Goal: Feedback & Contribution: Leave review/rating

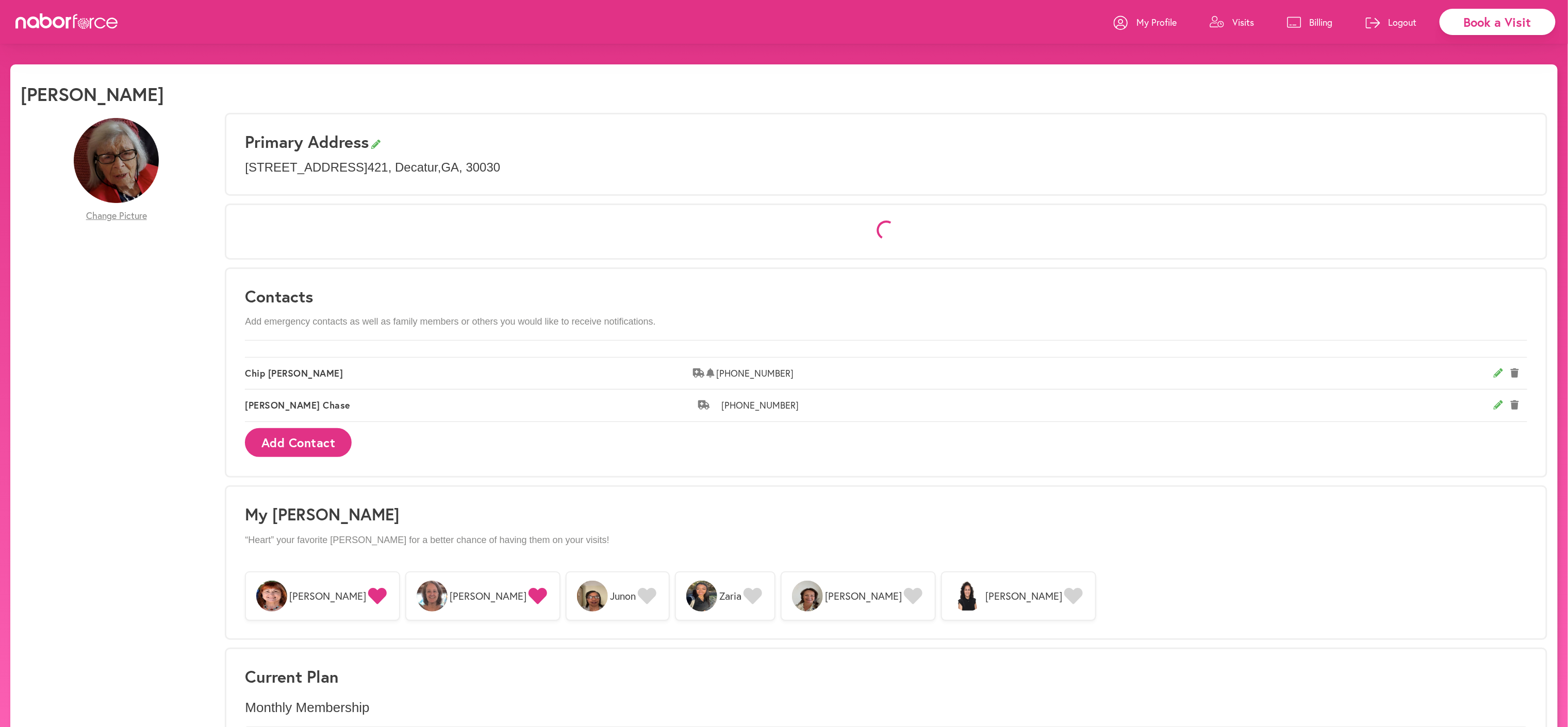
select select "*"
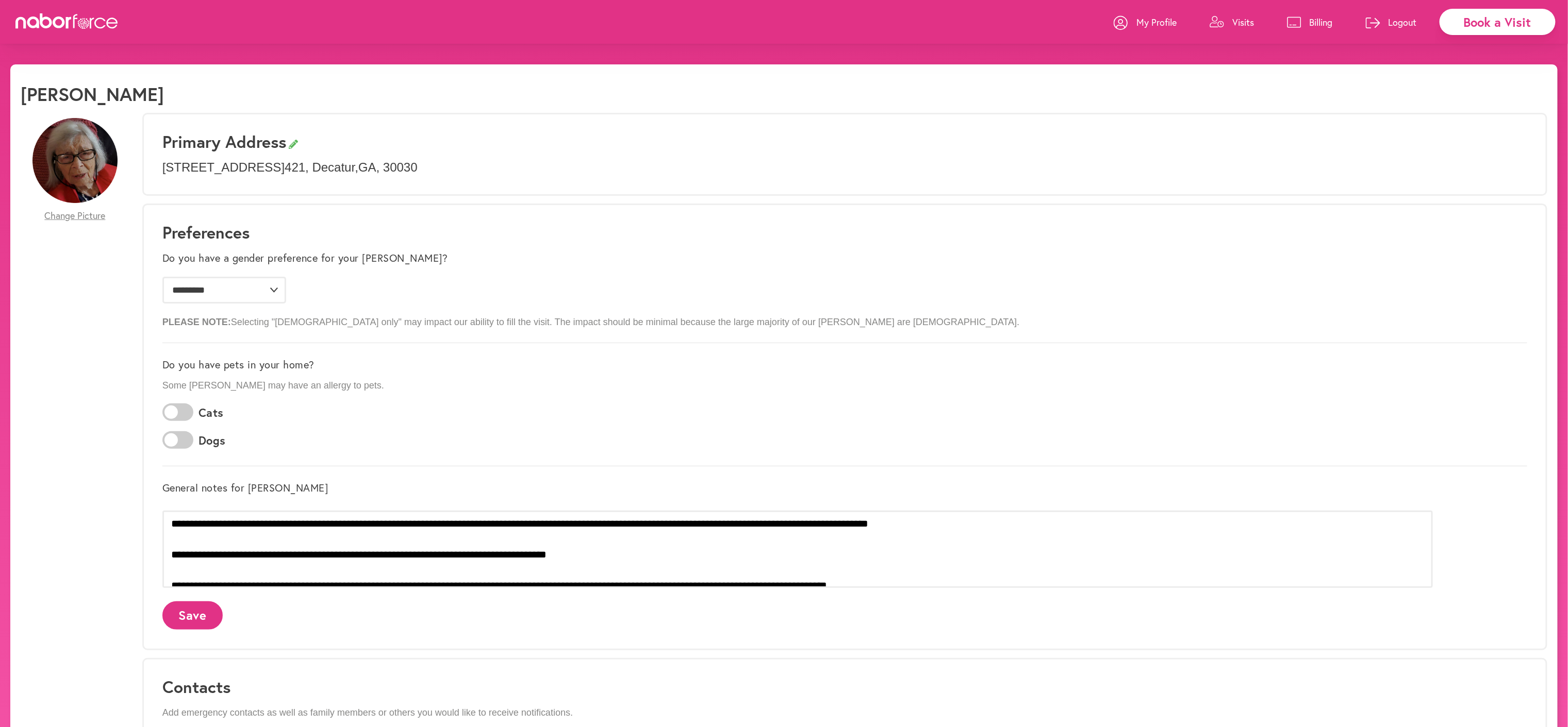
click at [1136, 17] on p "My Profile" at bounding box center [1156, 22] width 40 height 12
click at [1232, 16] on p "Visits" at bounding box center [1243, 22] width 21 height 12
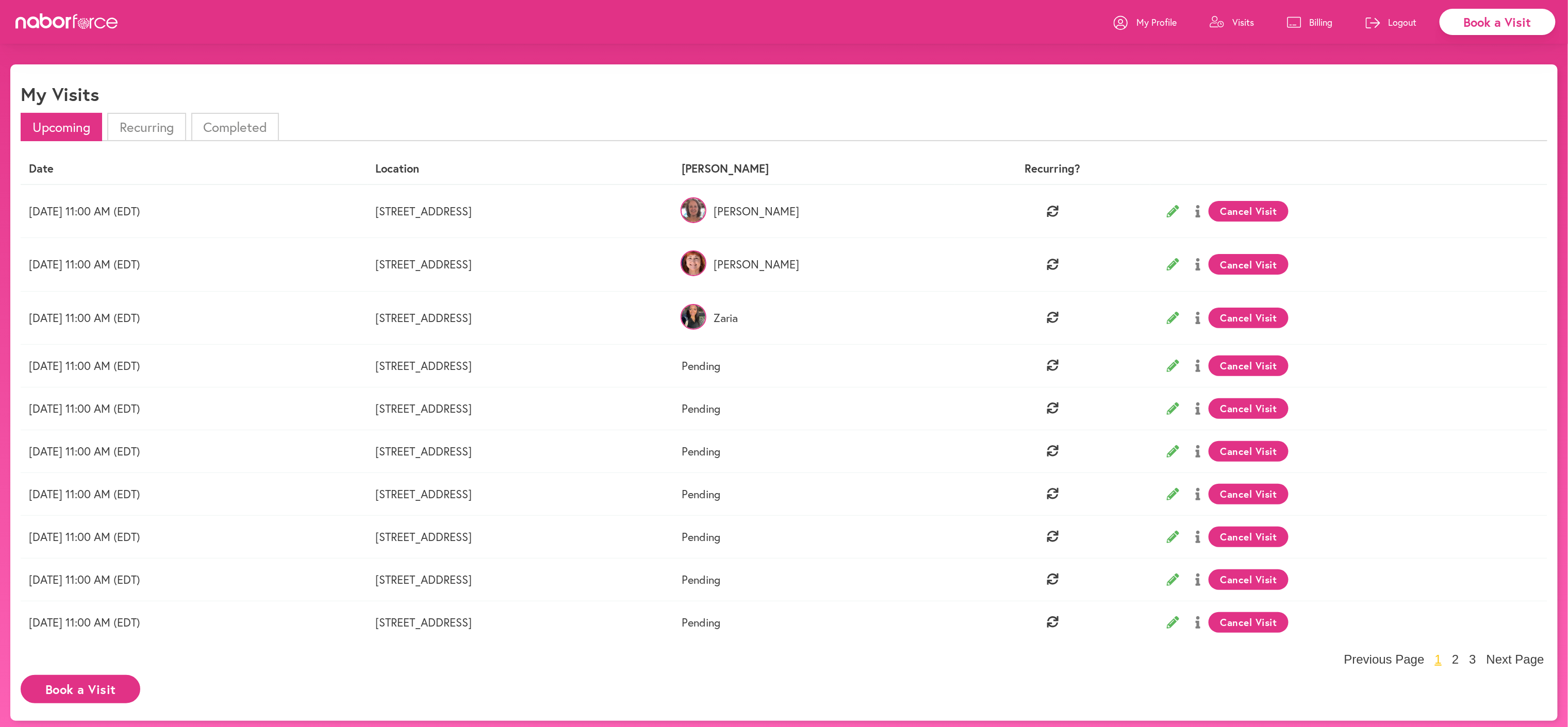
click at [151, 273] on td "[DATE] 11:00 AM (EDT)" at bounding box center [194, 265] width 347 height 53
click at [253, 127] on li "Completed" at bounding box center [235, 127] width 87 height 28
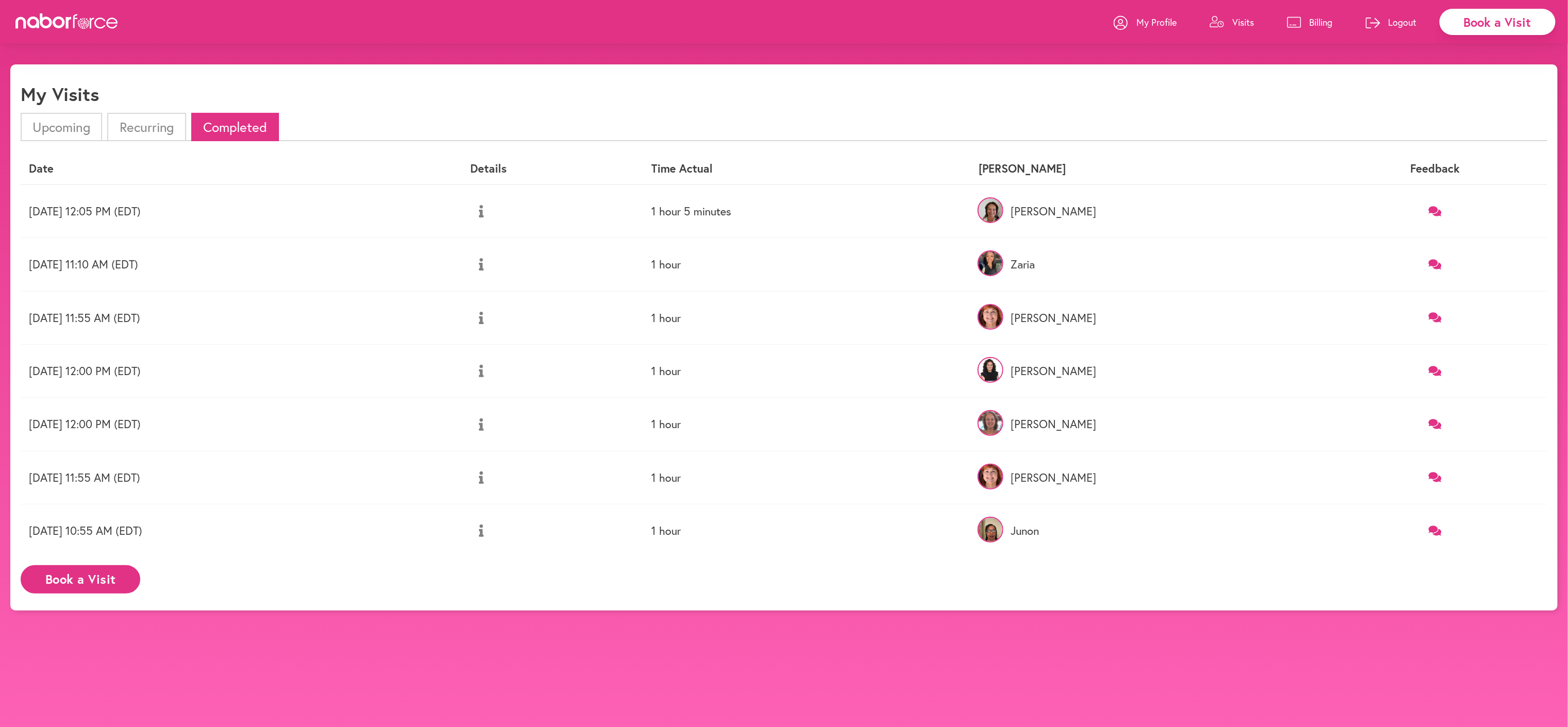
click at [1444, 271] on link at bounding box center [1434, 265] width 208 height 14
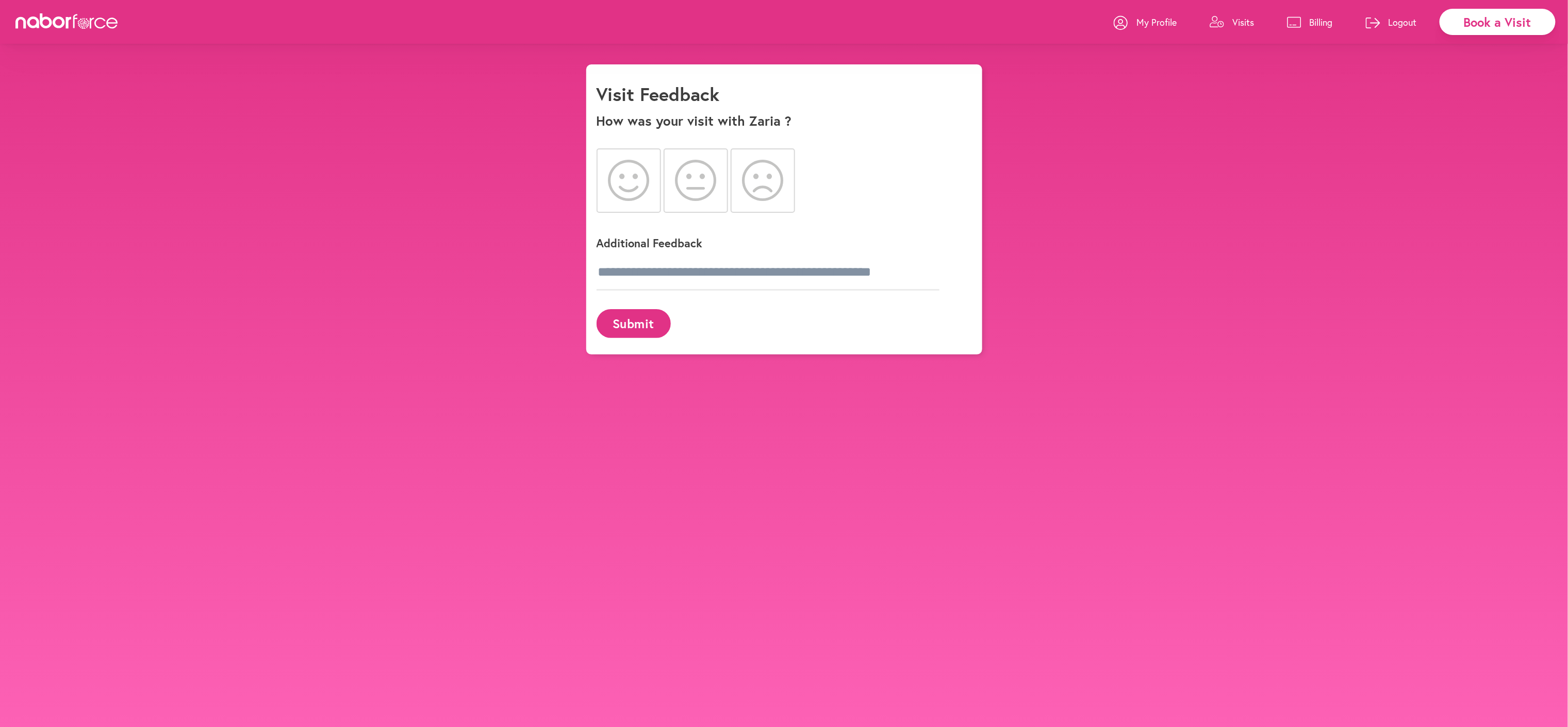
click at [696, 190] on icon at bounding box center [695, 181] width 42 height 41
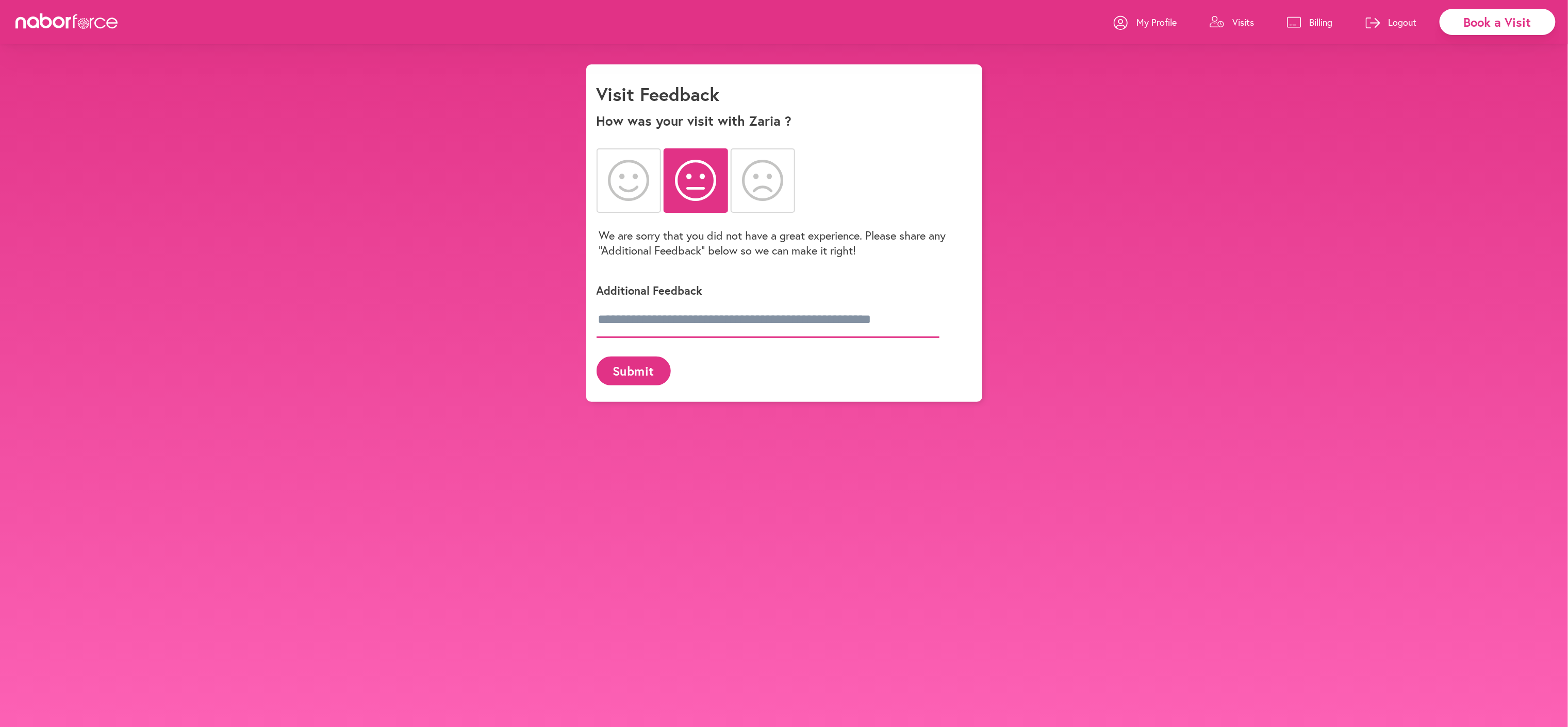
click at [622, 337] on input "text" at bounding box center [768, 320] width 343 height 36
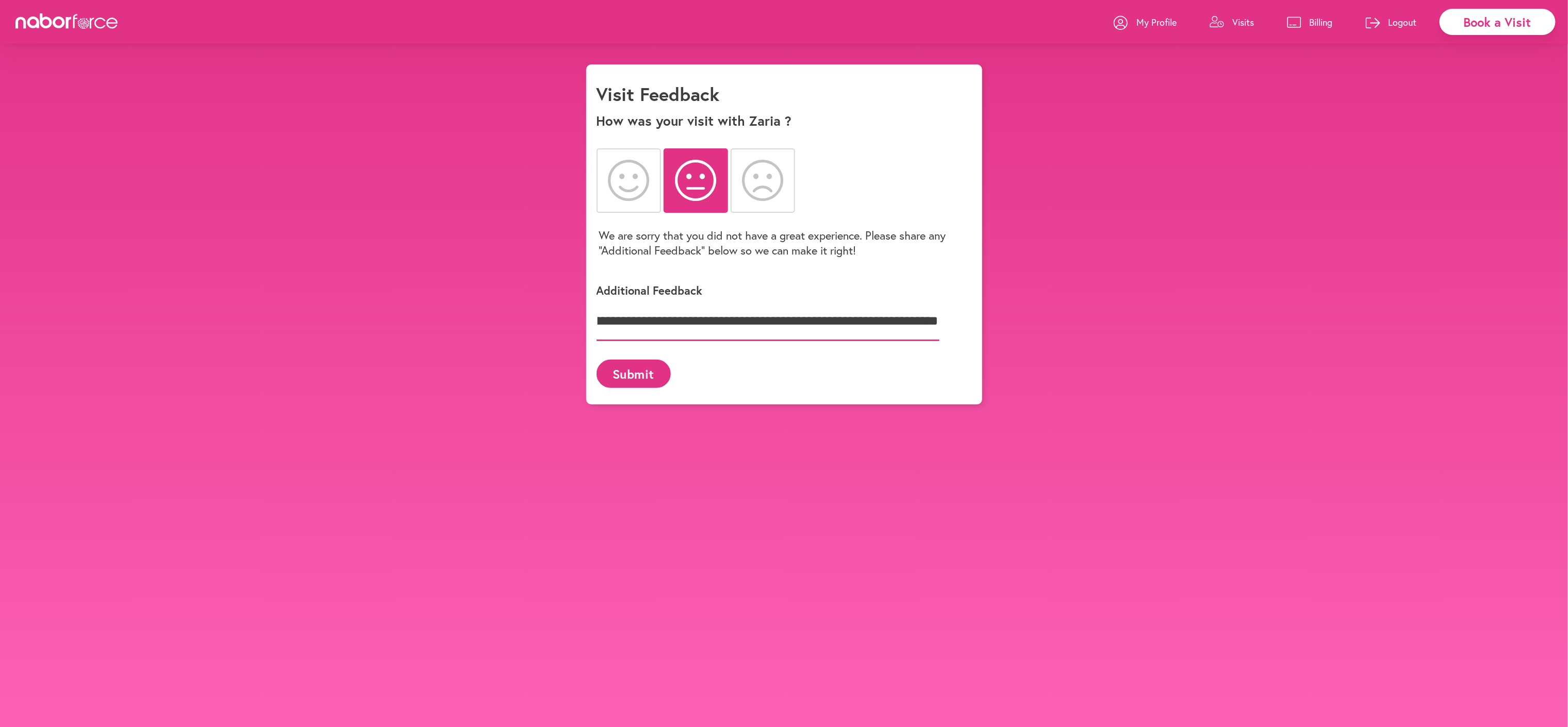
scroll to position [0, 1210]
type input "**********"
click at [647, 388] on button "Submit" at bounding box center [634, 373] width 75 height 28
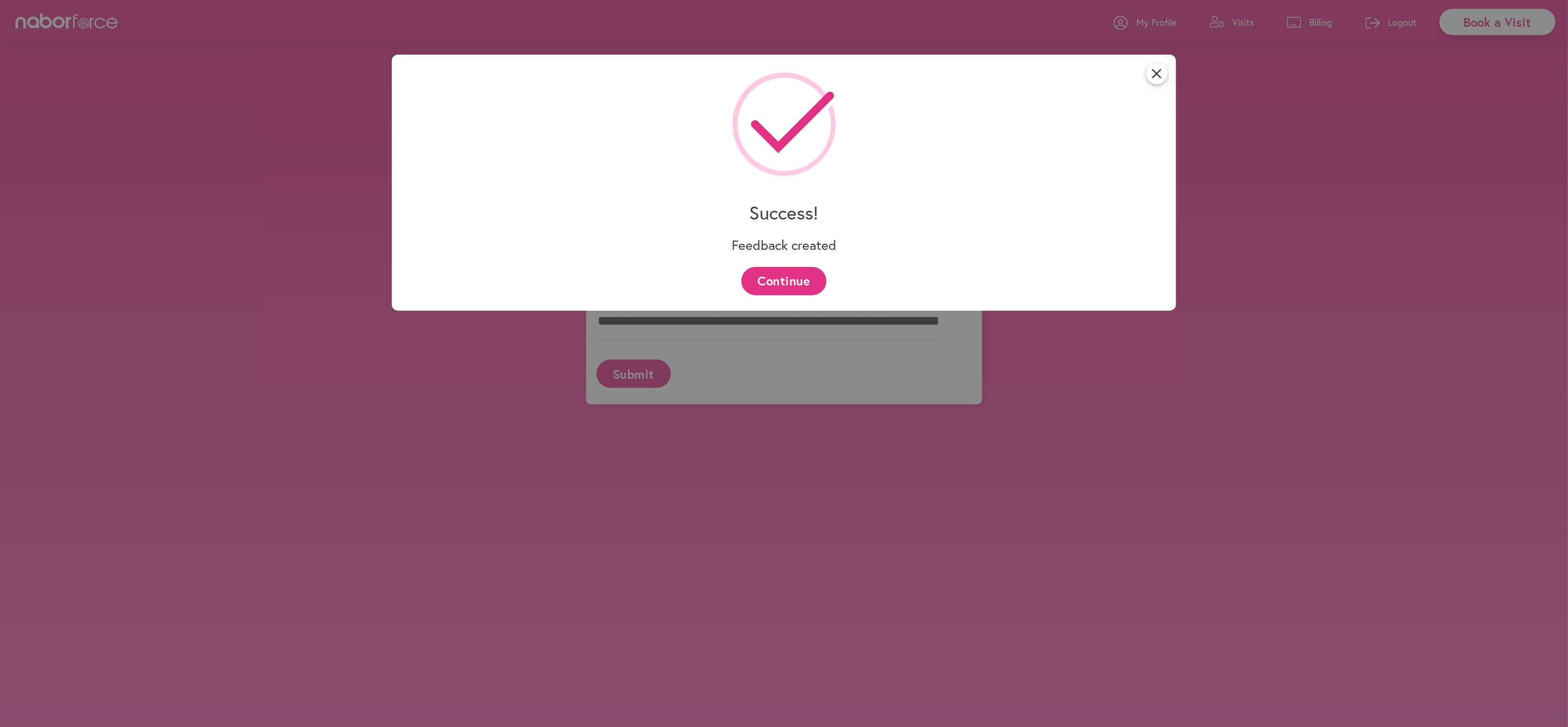
click at [773, 277] on button "Continue" at bounding box center [784, 281] width 85 height 28
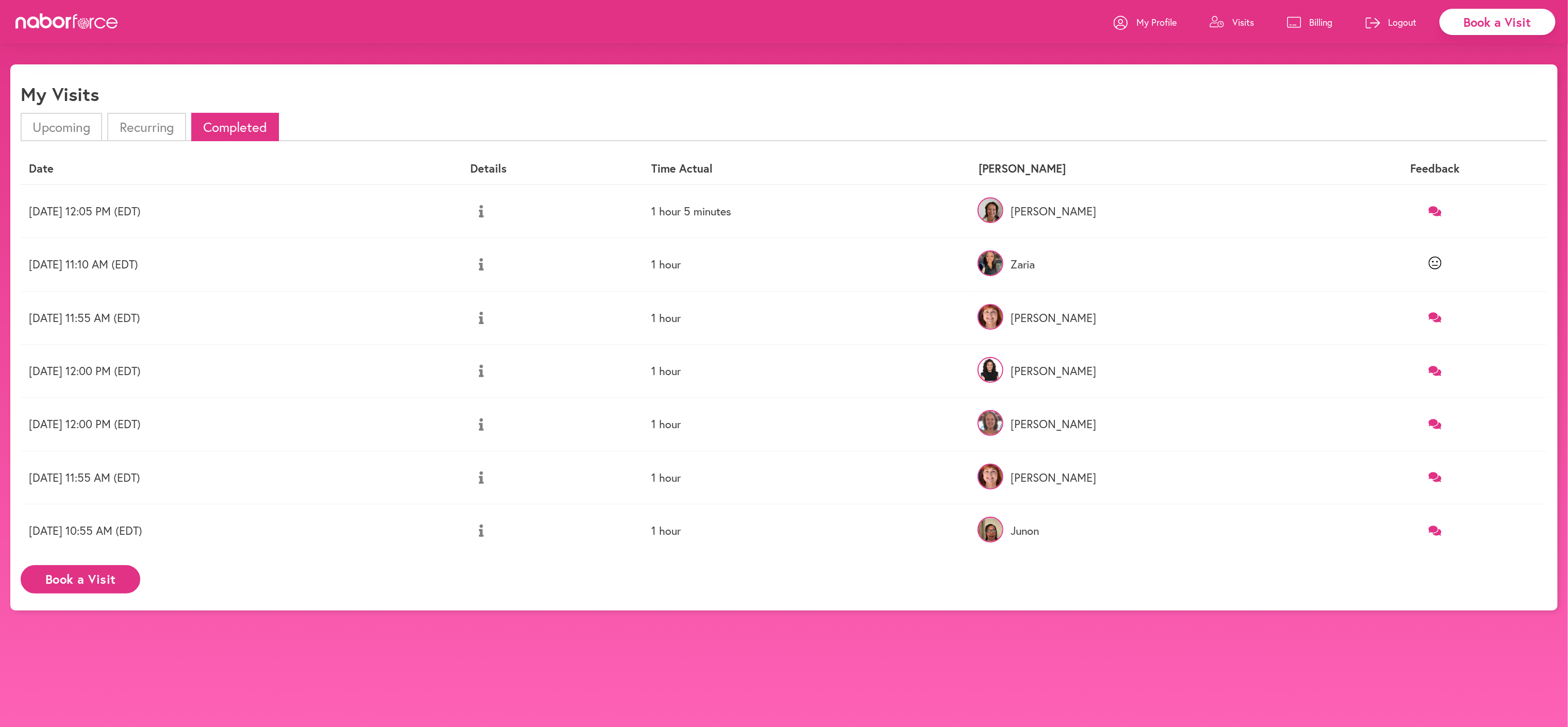
click at [1441, 216] on icon at bounding box center [1434, 211] width 13 height 9
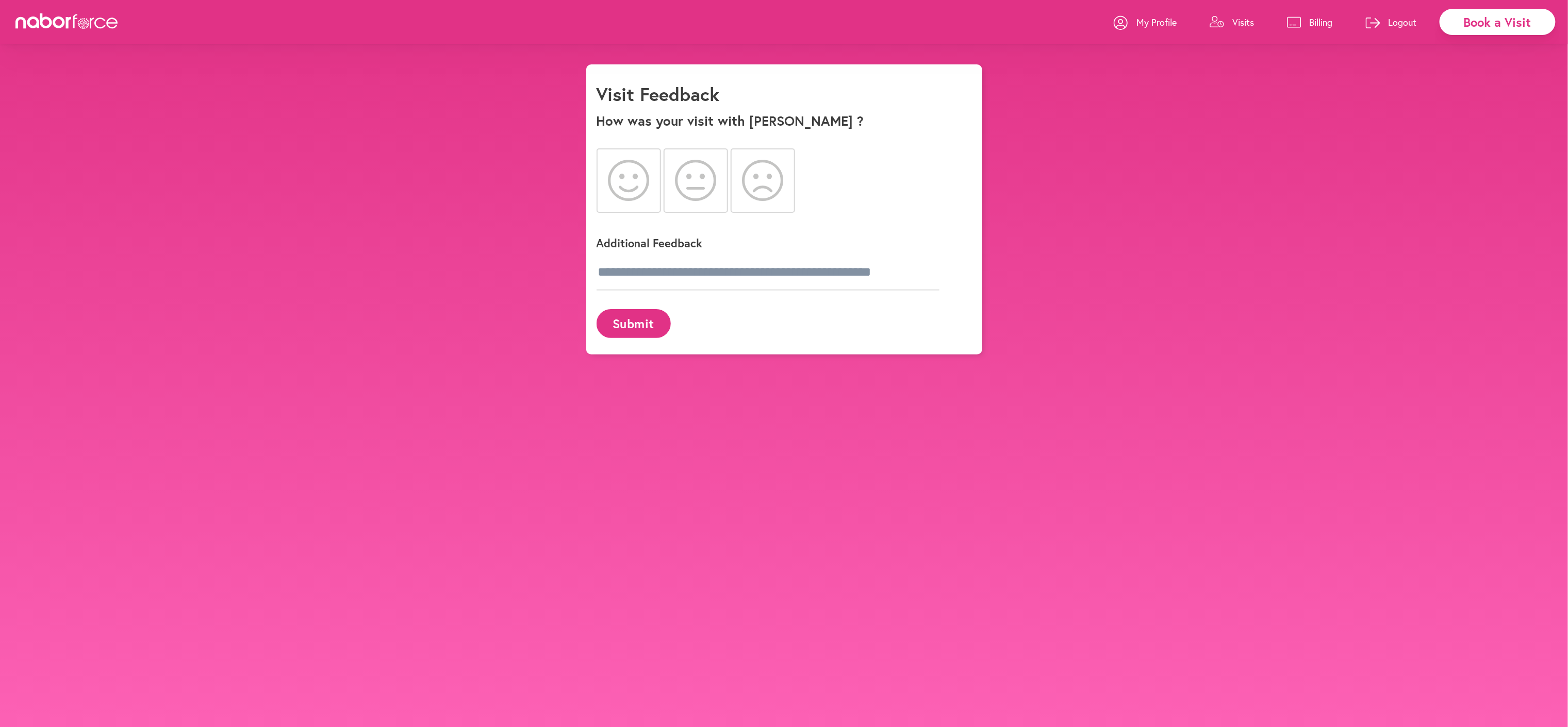
click at [626, 185] on icon at bounding box center [629, 181] width 42 height 41
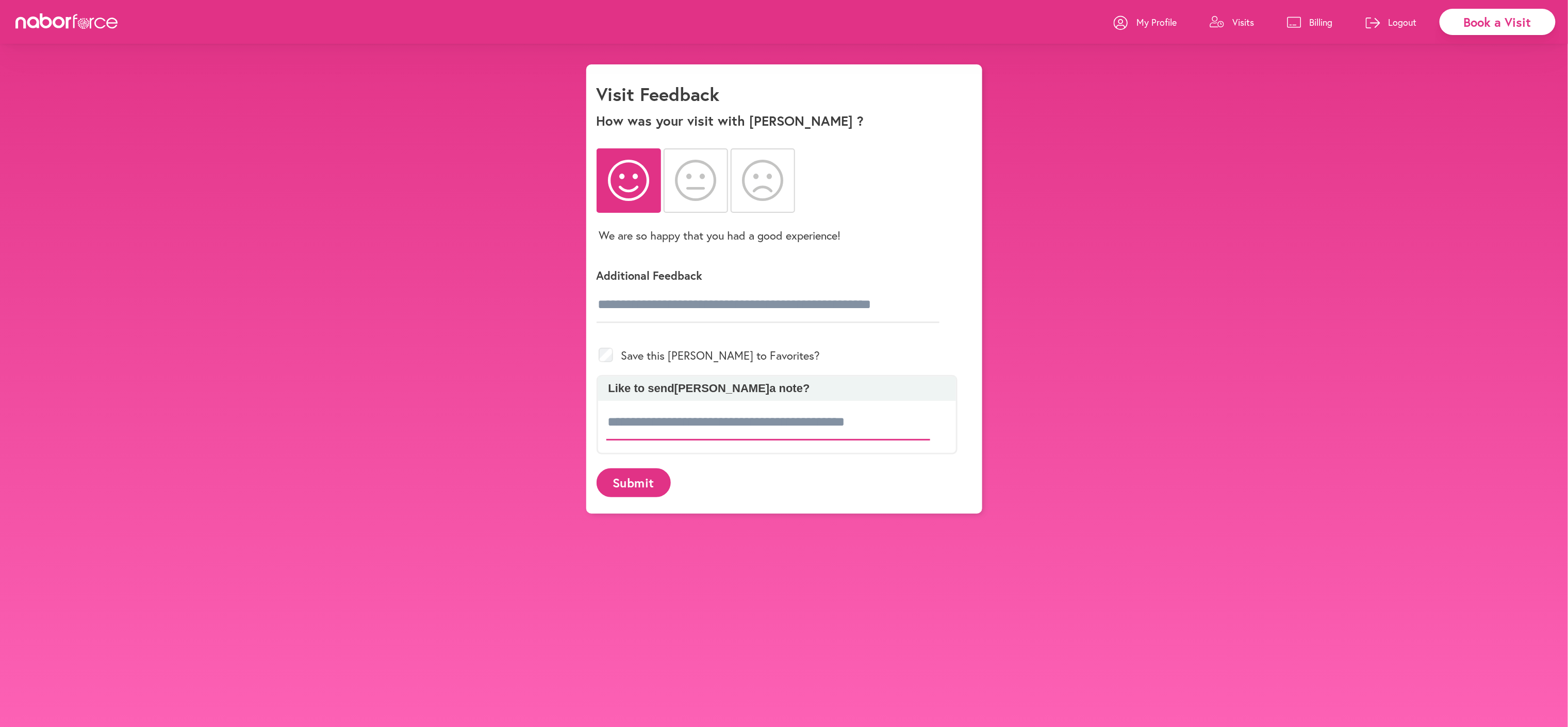
click at [642, 441] on input at bounding box center [768, 423] width 325 height 36
click at [775, 322] on input "text" at bounding box center [768, 305] width 343 height 36
type input "*******"
click at [611, 441] on input at bounding box center [768, 423] width 325 height 36
type input "**********"
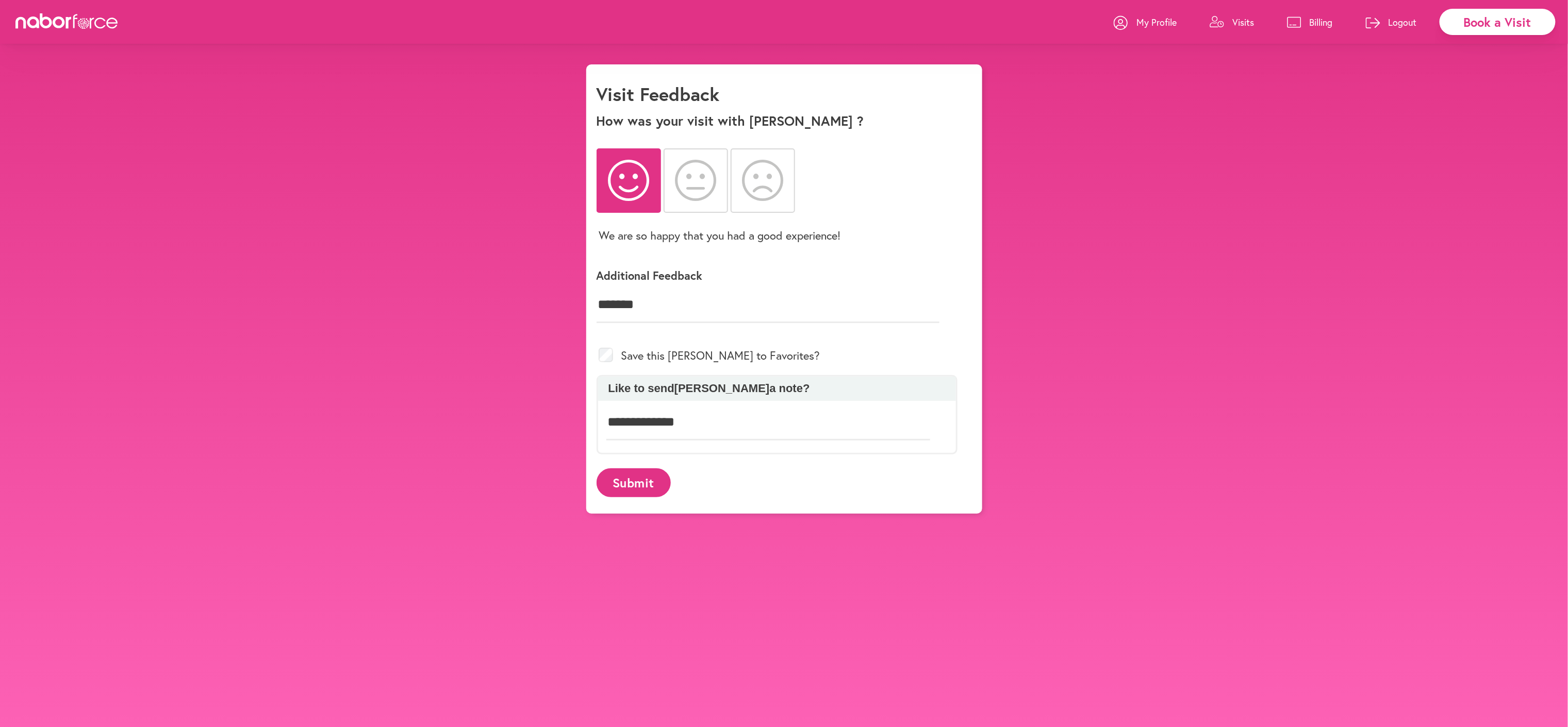
click at [651, 497] on button "Submit" at bounding box center [634, 482] width 75 height 28
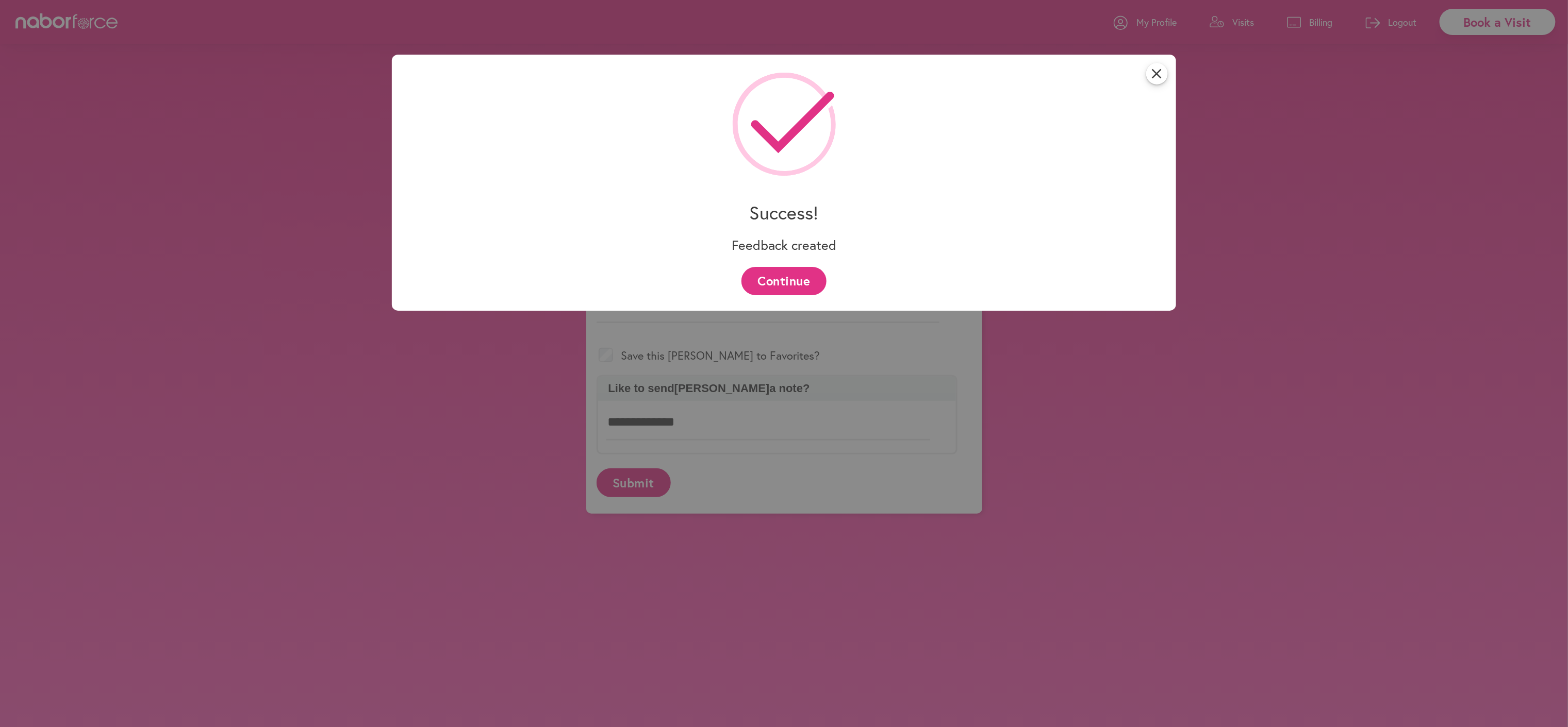
click at [777, 273] on button "Continue" at bounding box center [784, 281] width 85 height 28
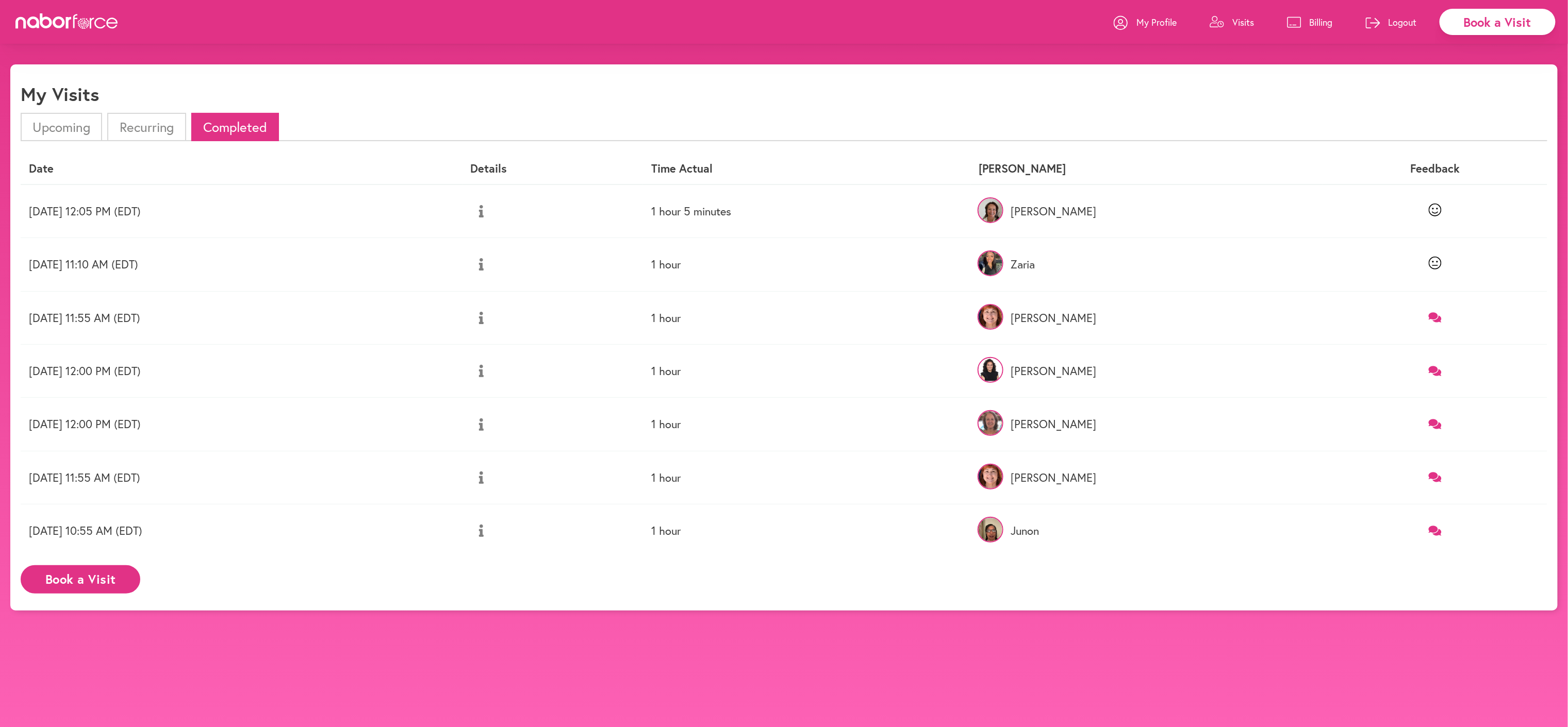
click at [484, 325] on icon at bounding box center [480, 318] width 4 height 12
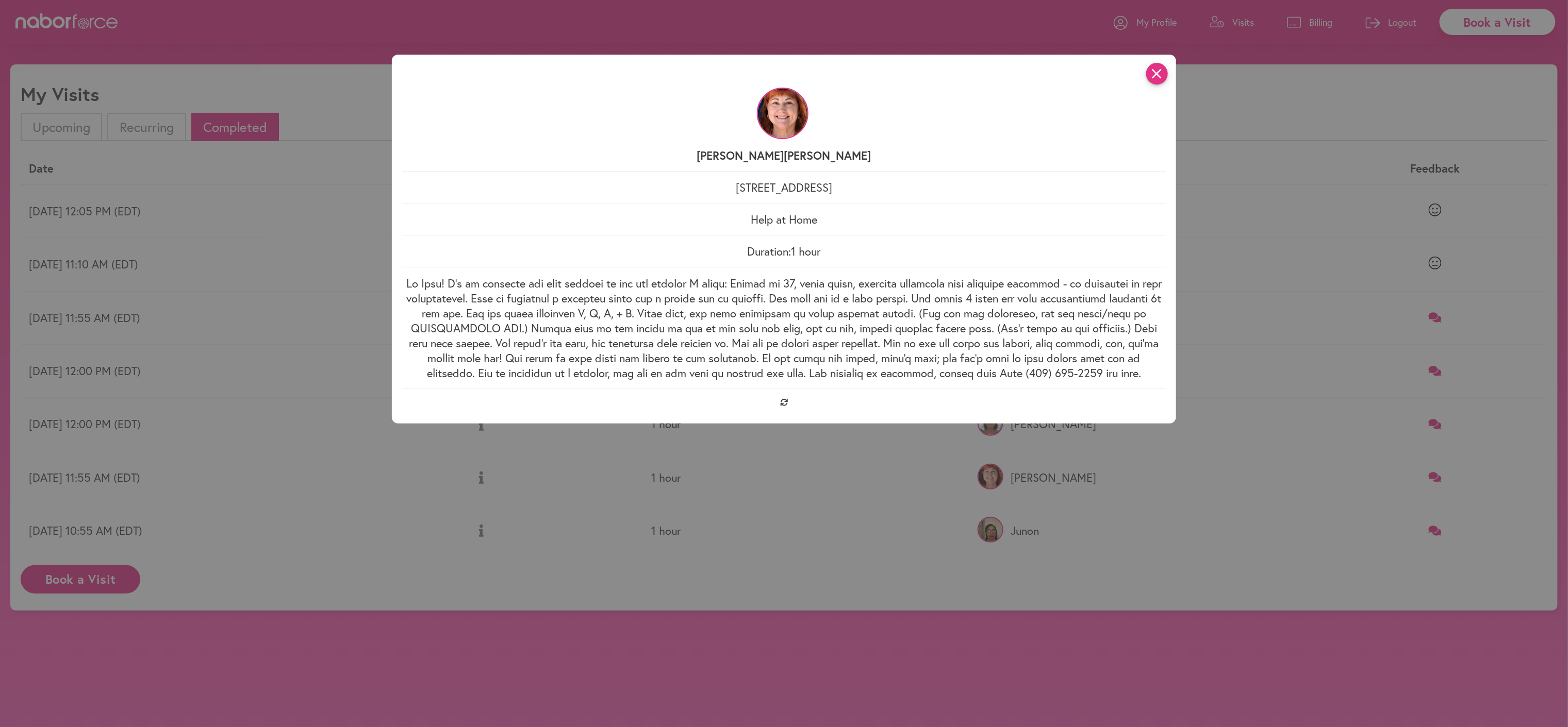
click at [1162, 74] on icon "close" at bounding box center [1156, 73] width 21 height 21
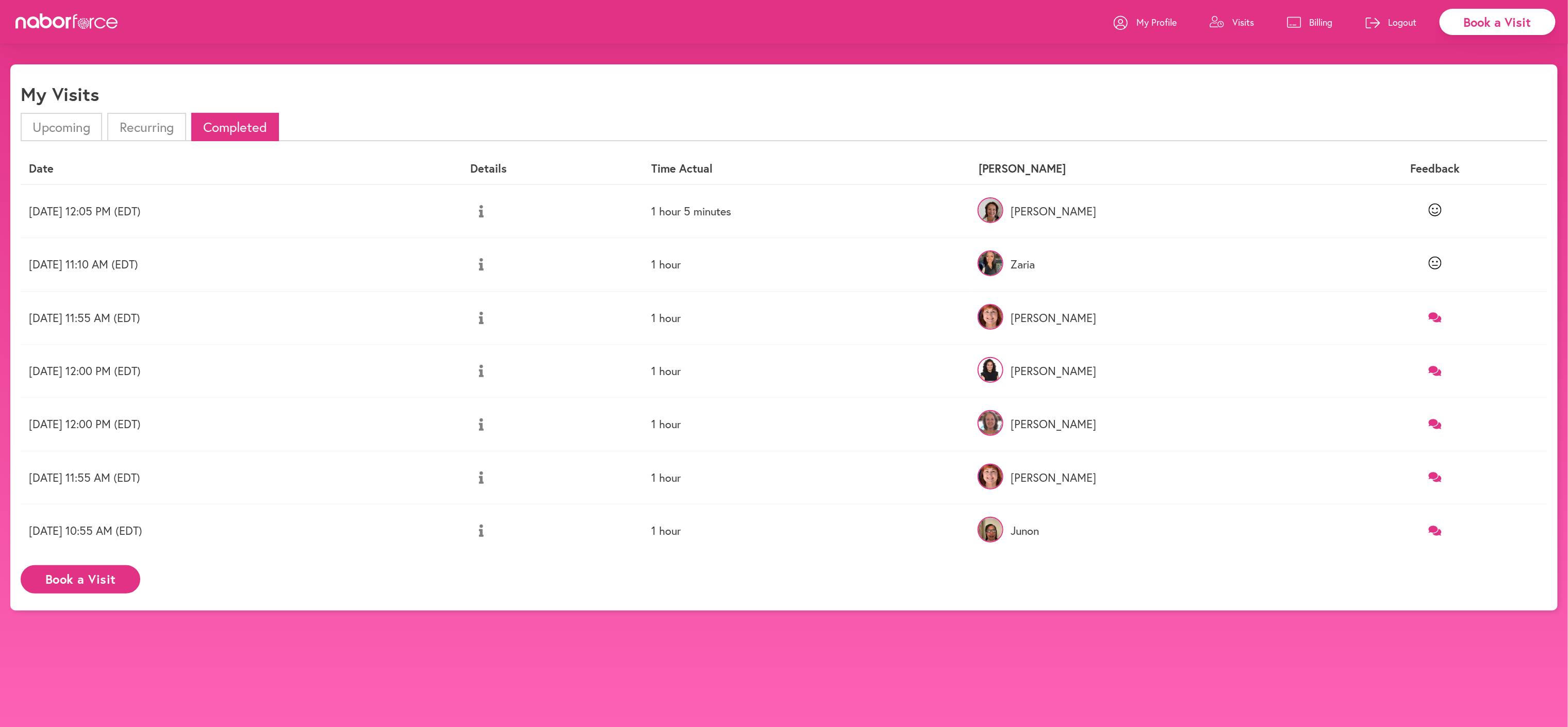
click at [1440, 323] on icon at bounding box center [1434, 317] width 13 height 11
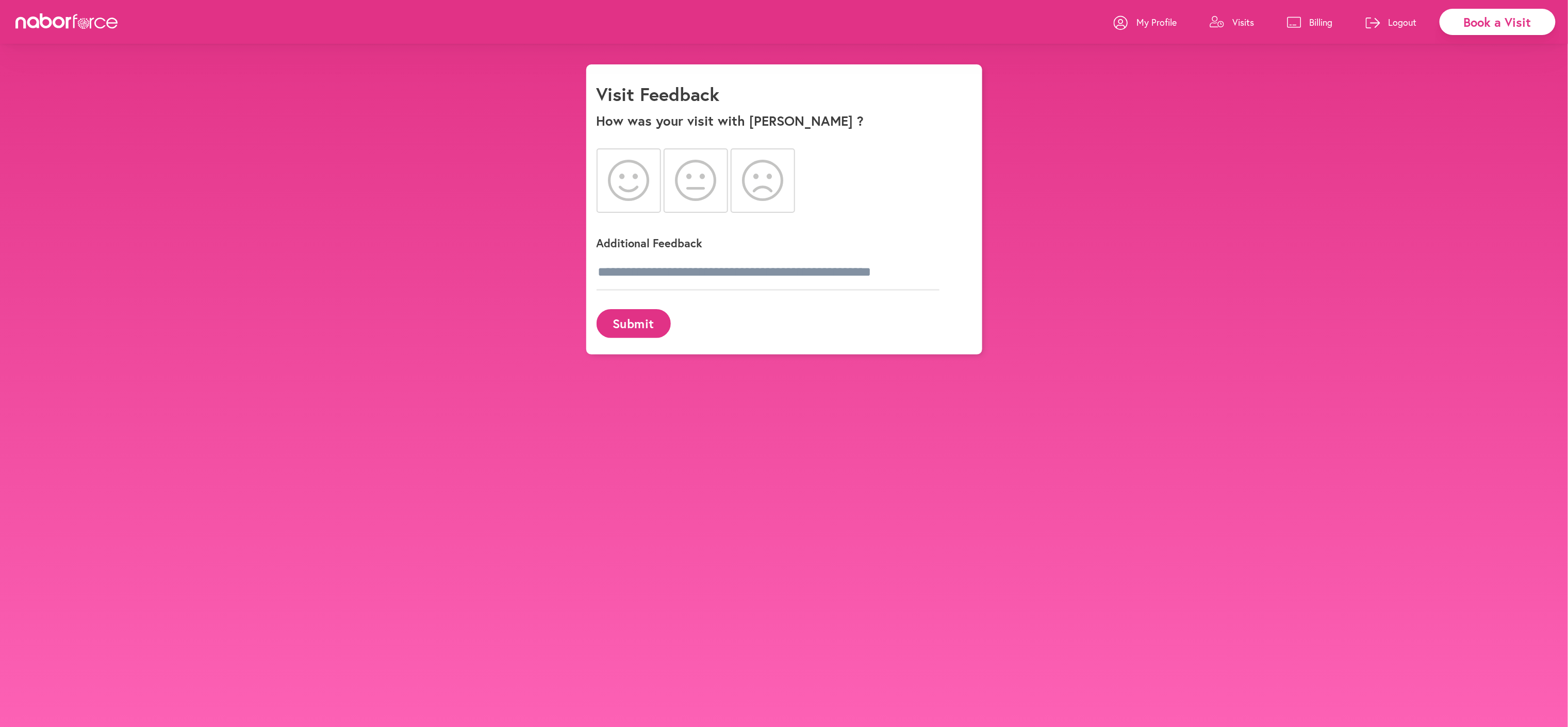
click at [633, 185] on icon at bounding box center [629, 181] width 41 height 41
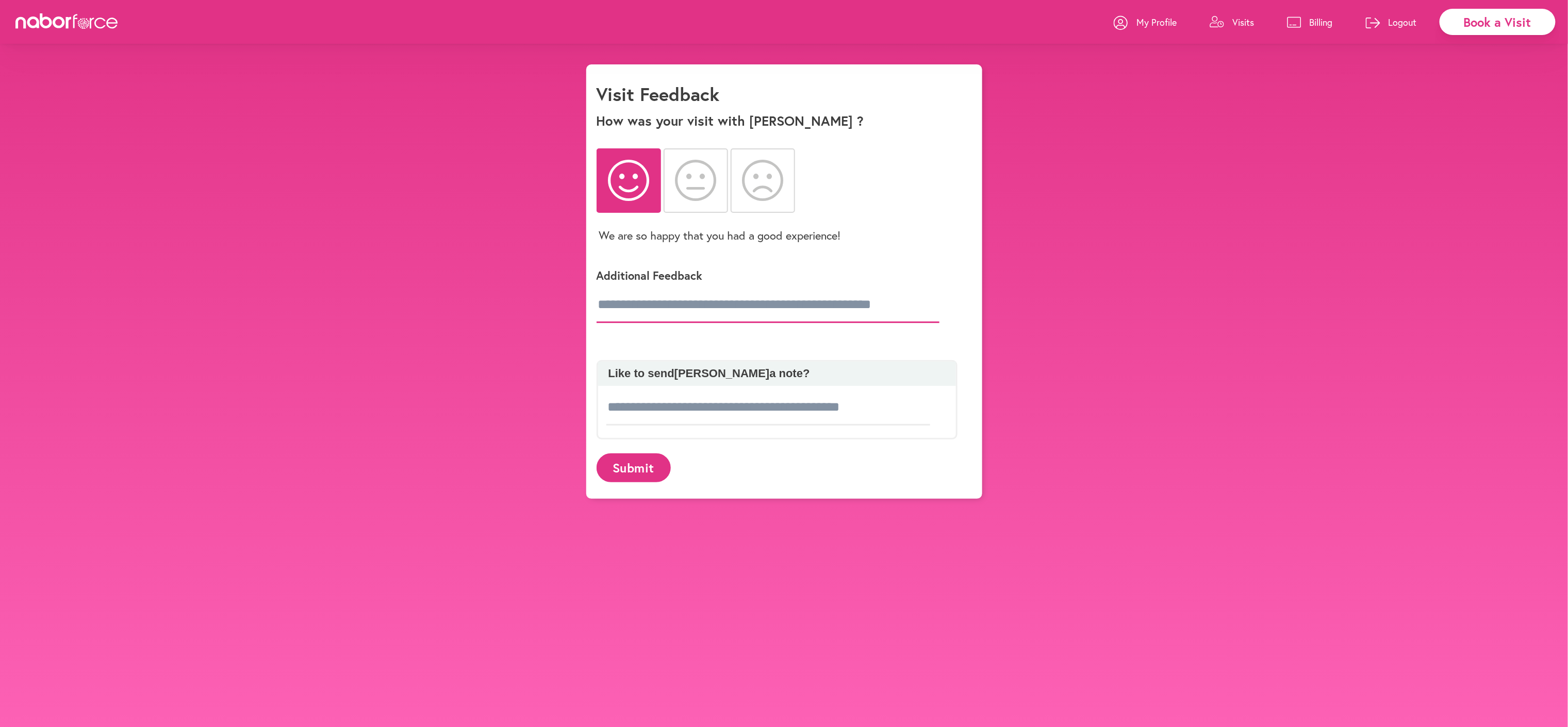
click at [653, 323] on input "text" at bounding box center [768, 305] width 343 height 36
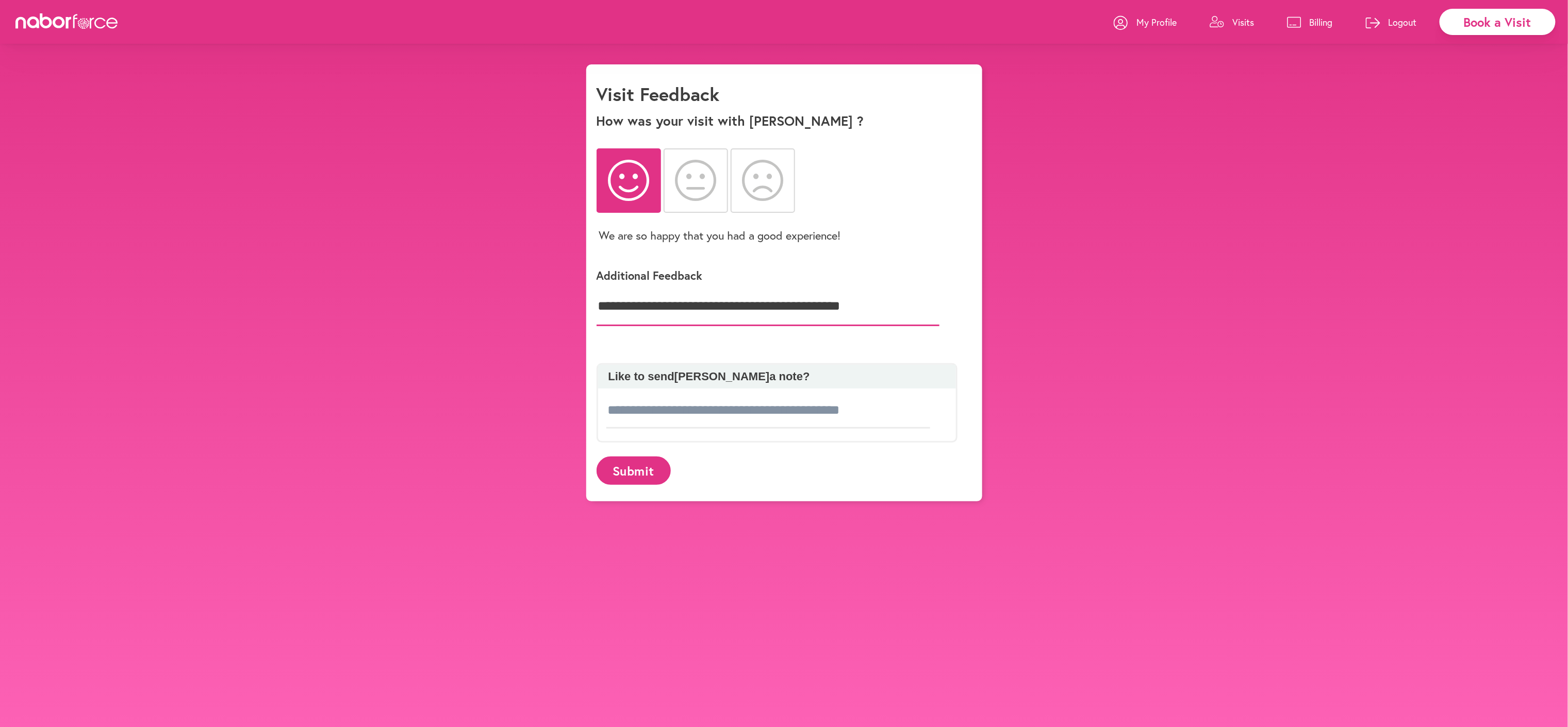
type input "**********"
click at [636, 429] on input at bounding box center [768, 411] width 325 height 36
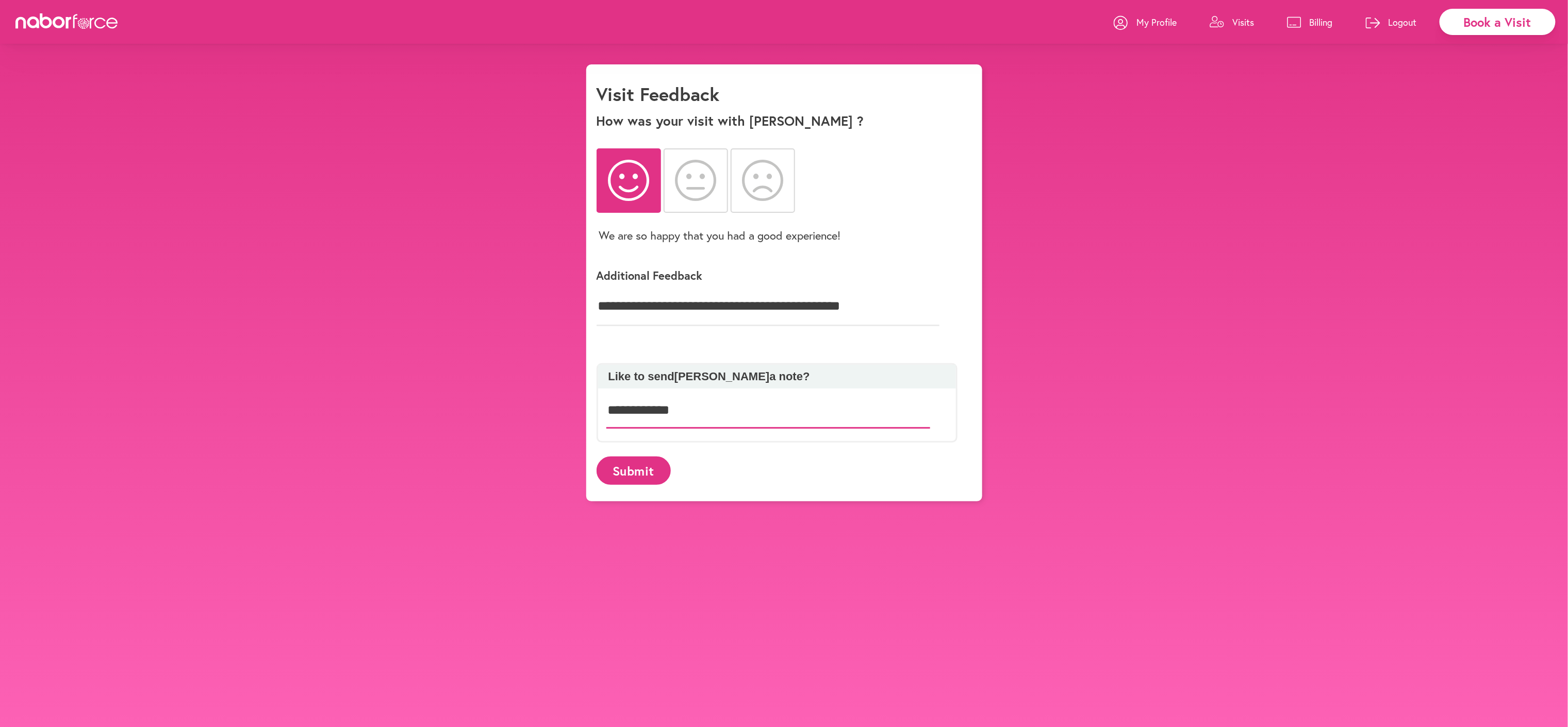
type input "**********"
drag, startPoint x: 890, startPoint y: 319, endPoint x: 914, endPoint y: 317, distance: 24.1
click at [891, 319] on input "**********" at bounding box center [768, 307] width 343 height 39
type input "**********"
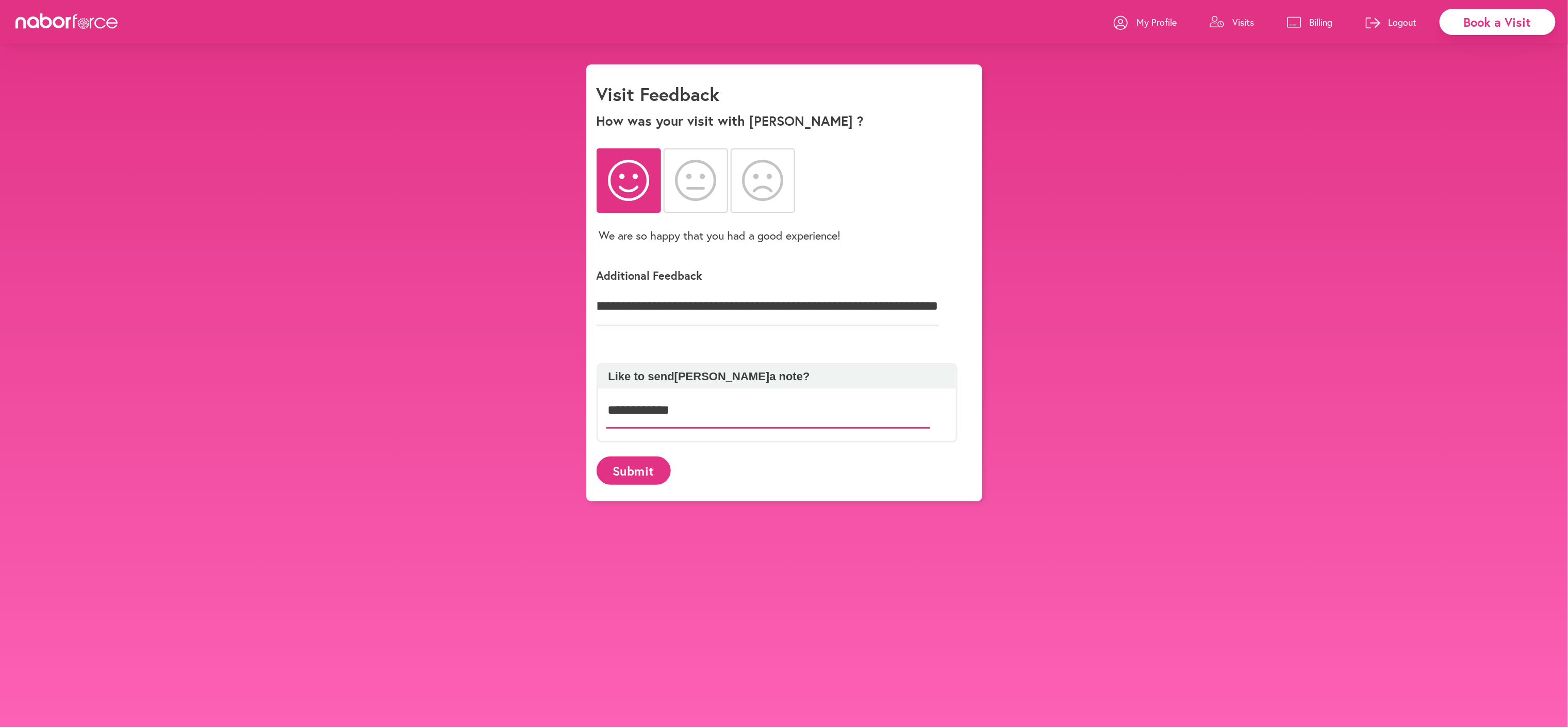
scroll to position [0, 0]
click at [712, 429] on input "**********" at bounding box center [768, 411] width 325 height 36
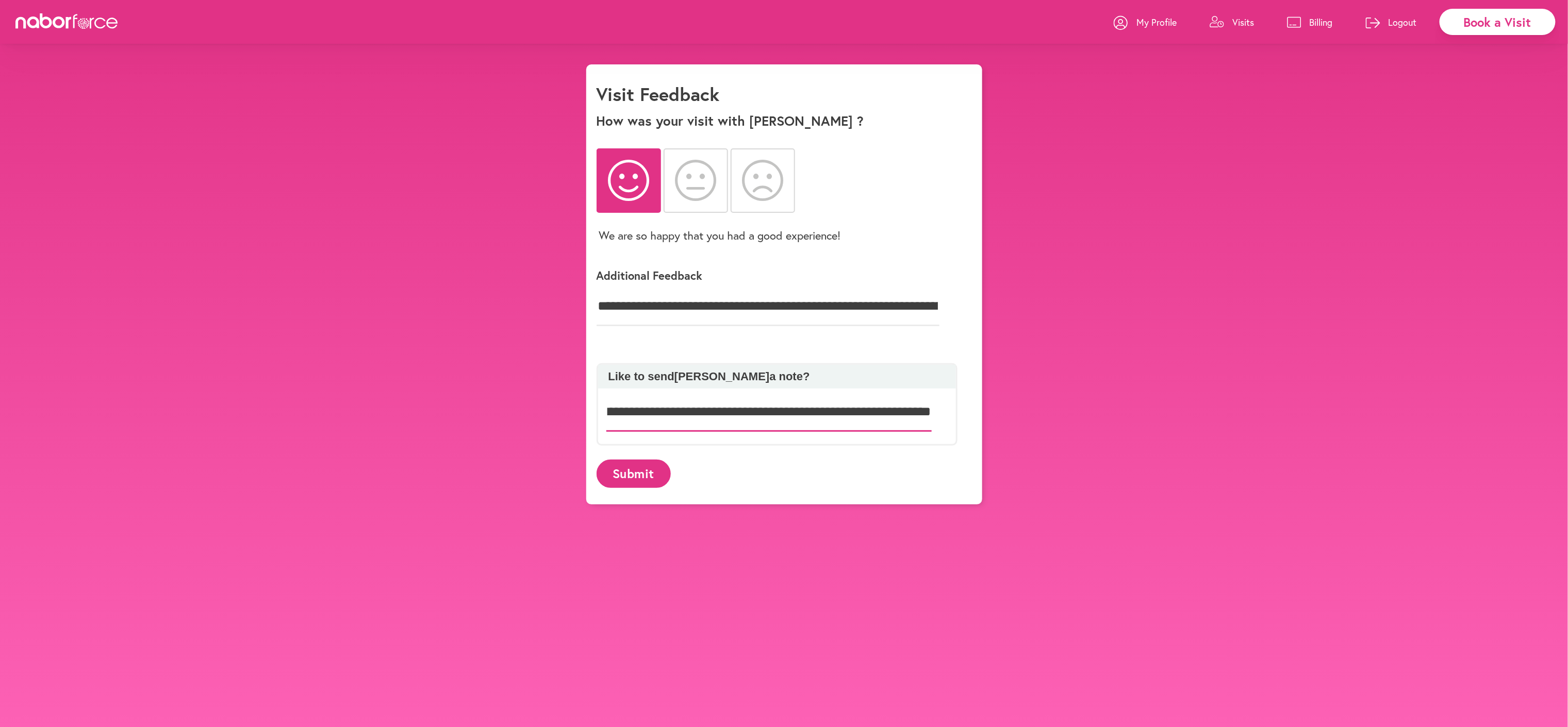
scroll to position [0, 625]
type input "**********"
click at [660, 493] on div "Submit" at bounding box center [784, 474] width 375 height 41
click at [636, 488] on button "Submit" at bounding box center [634, 474] width 75 height 28
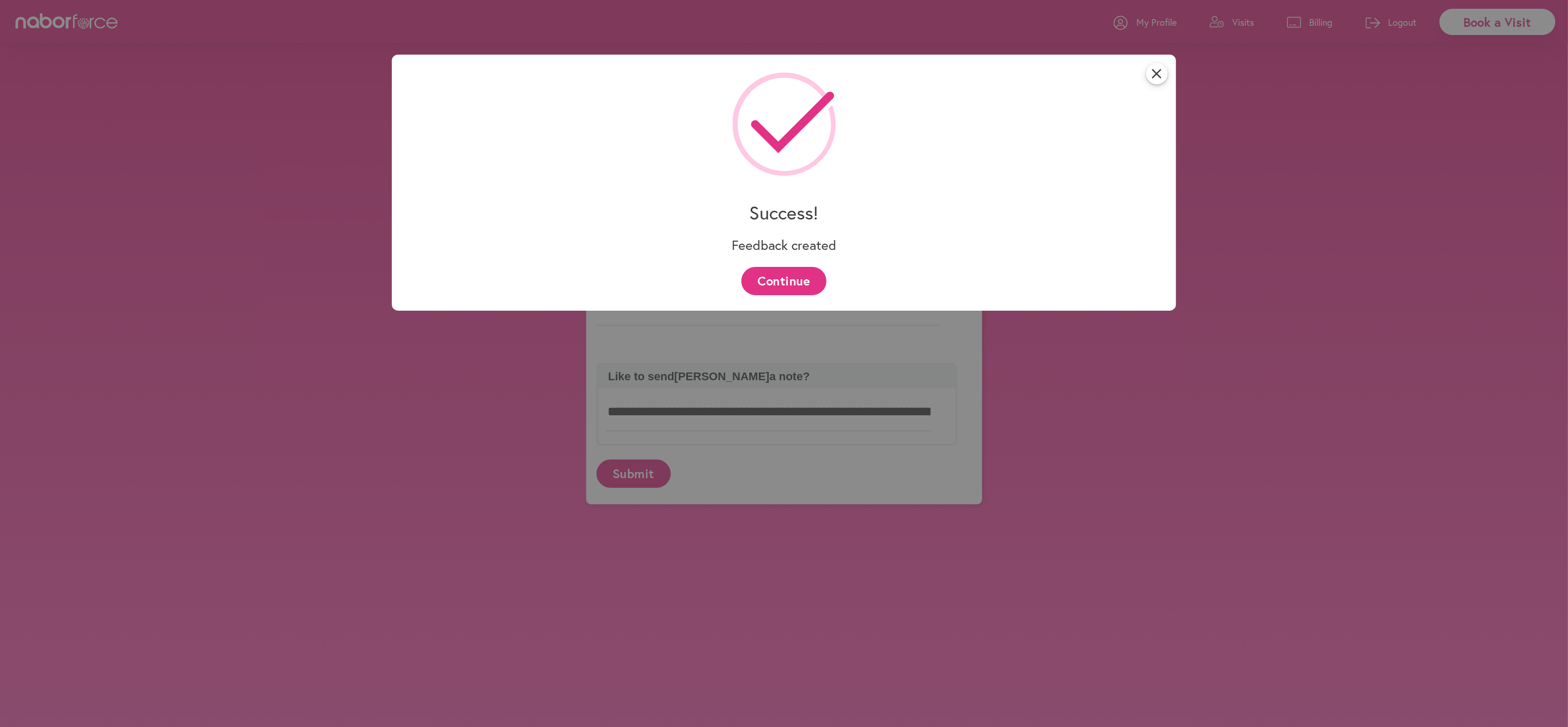
click at [794, 279] on button "Continue" at bounding box center [784, 281] width 85 height 28
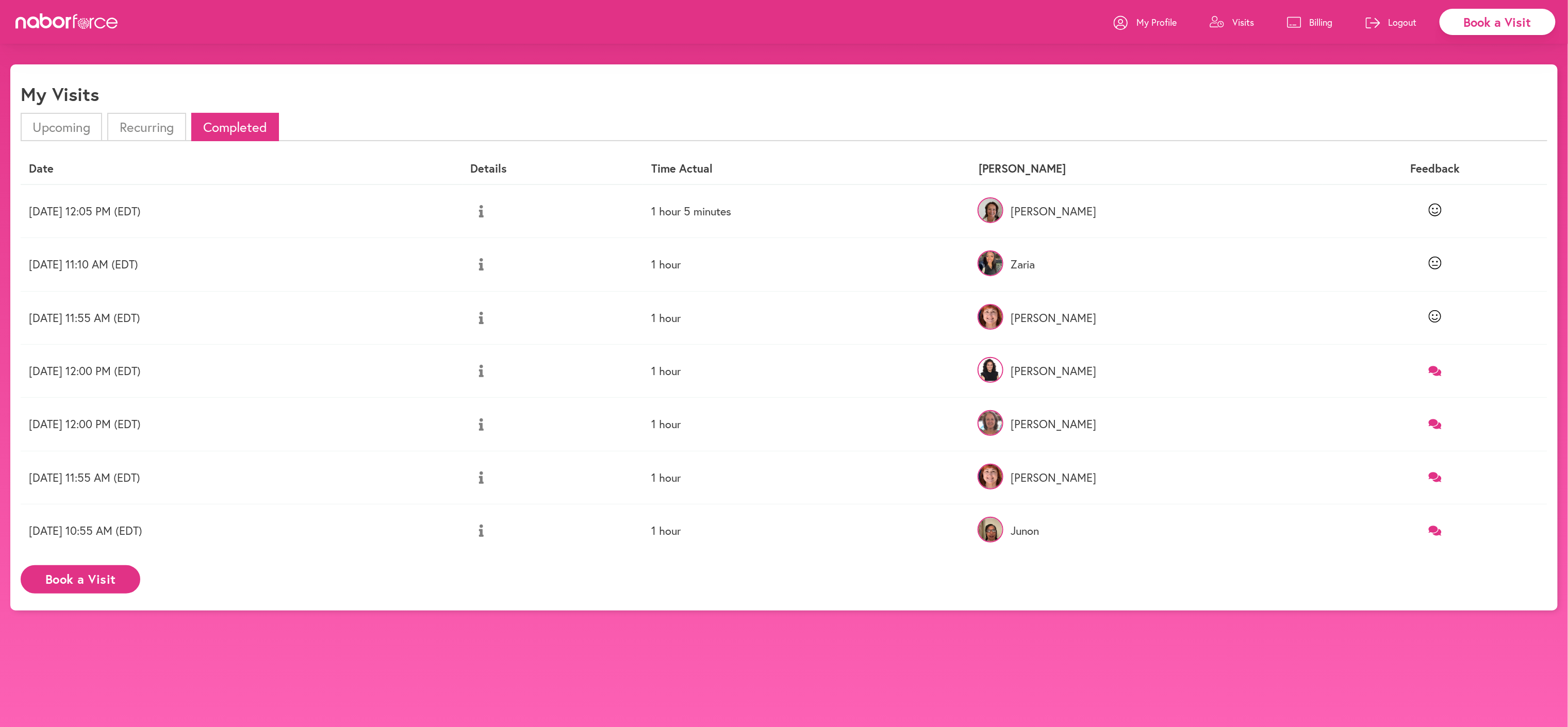
click at [1439, 430] on icon at bounding box center [1434, 424] width 13 height 11
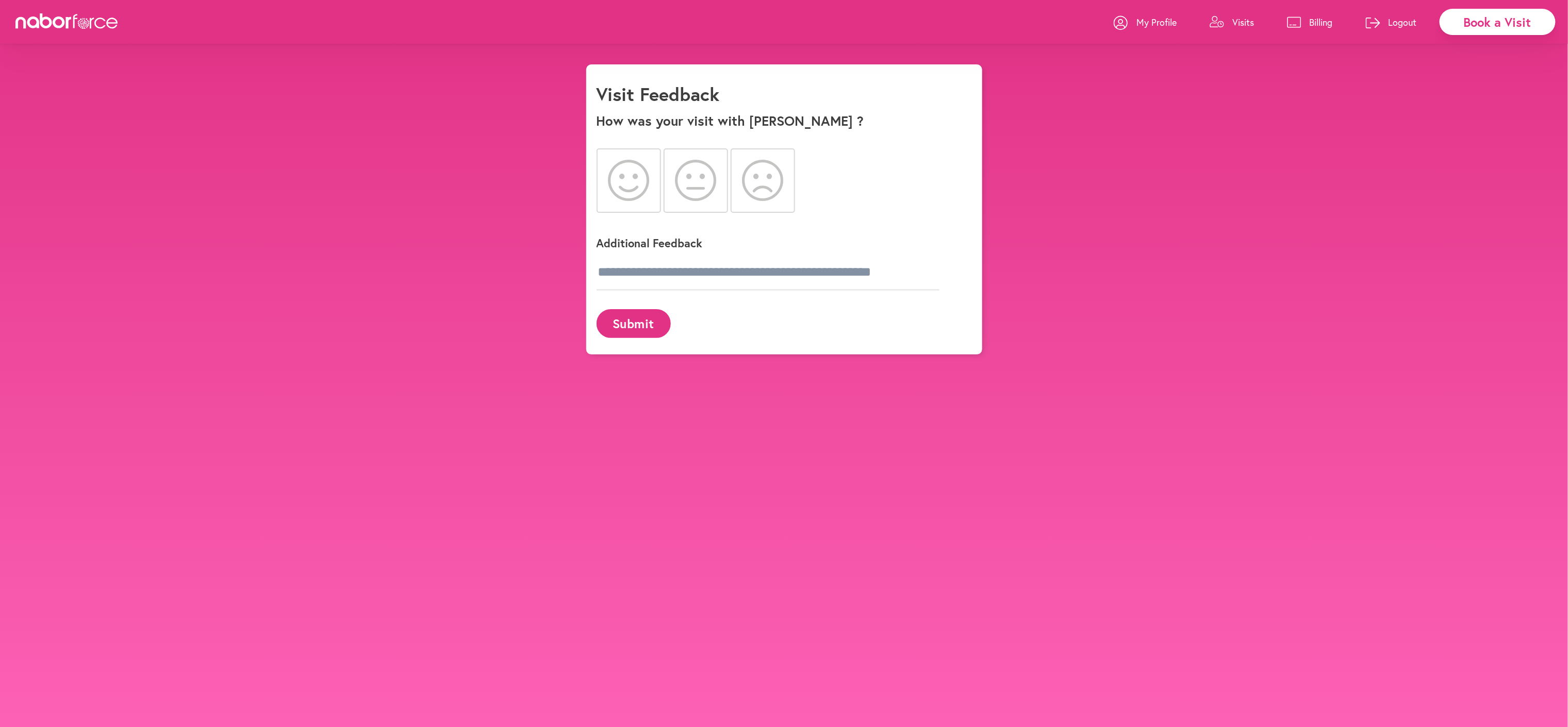
click at [627, 192] on icon at bounding box center [629, 181] width 42 height 41
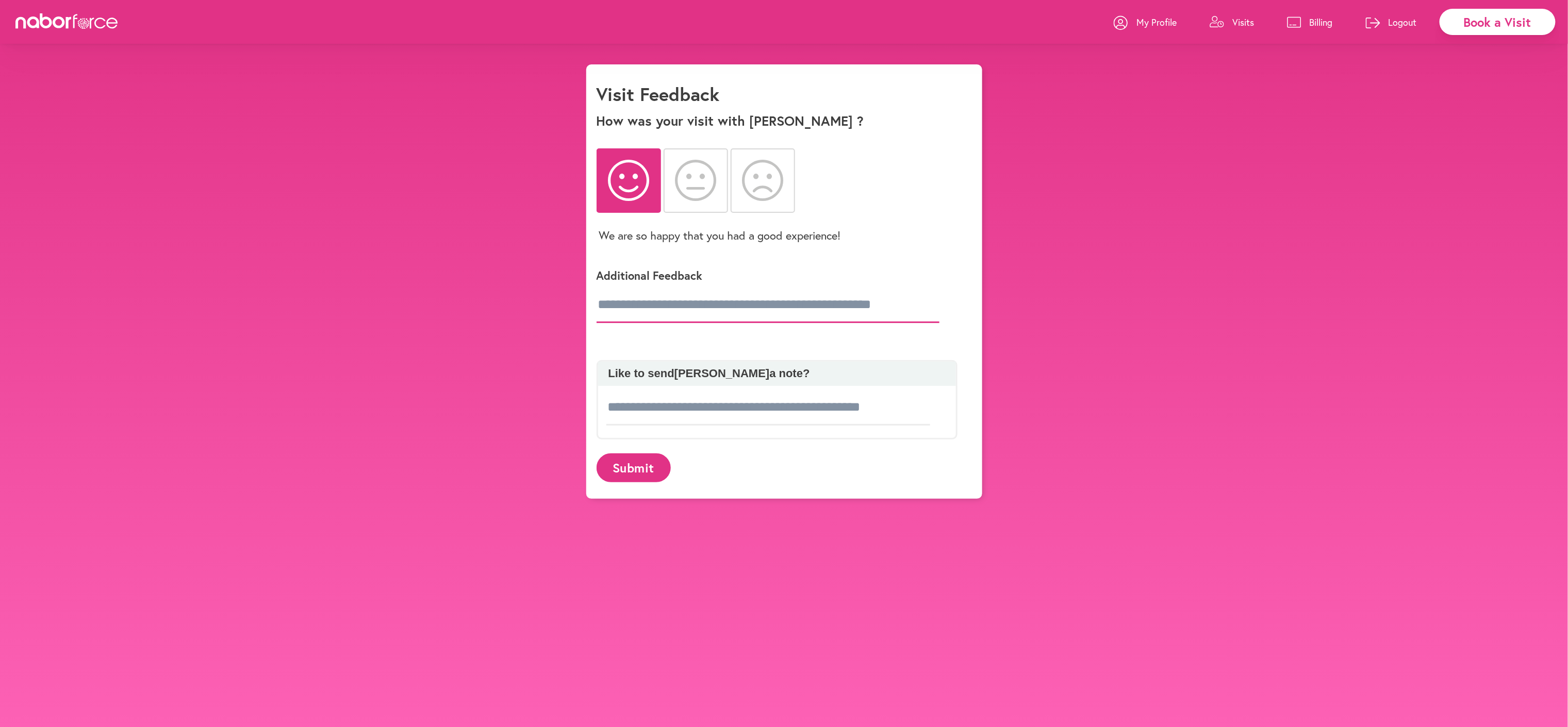
click at [646, 323] on input "text" at bounding box center [768, 305] width 343 height 36
type input "**********"
click at [643, 426] on input at bounding box center [768, 408] width 325 height 36
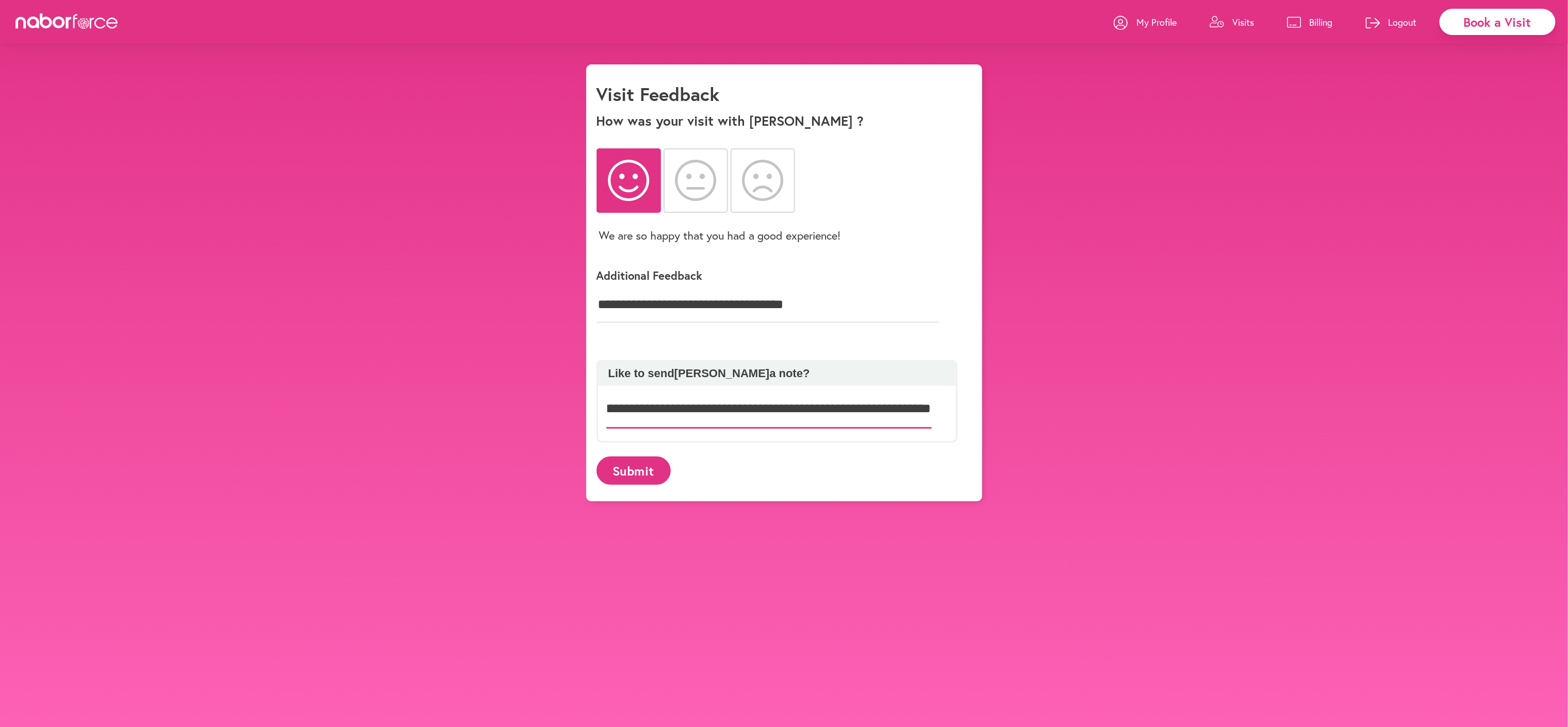
scroll to position [0, 808]
type input "**********"
click at [642, 485] on button "Submit" at bounding box center [634, 470] width 75 height 28
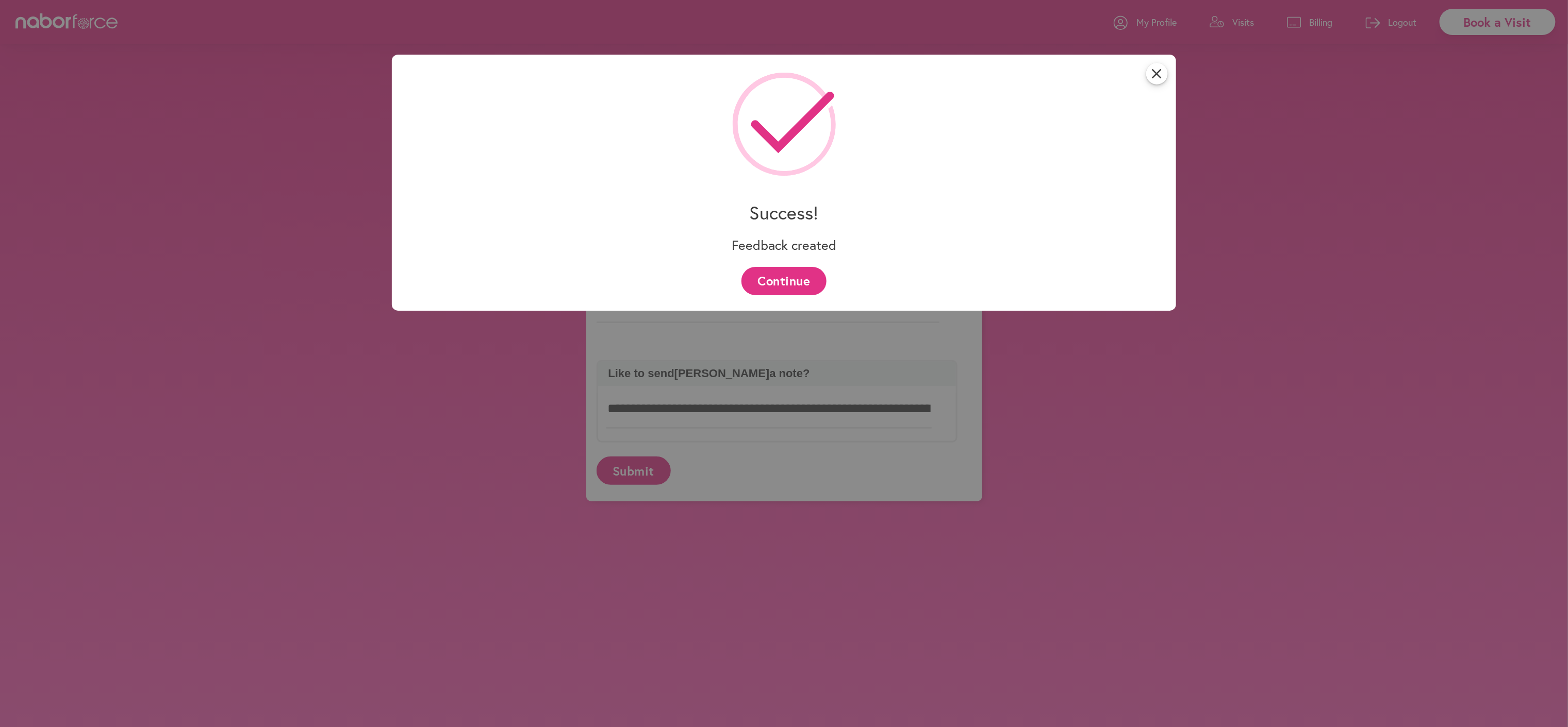
click at [799, 281] on button "Continue" at bounding box center [784, 281] width 85 height 28
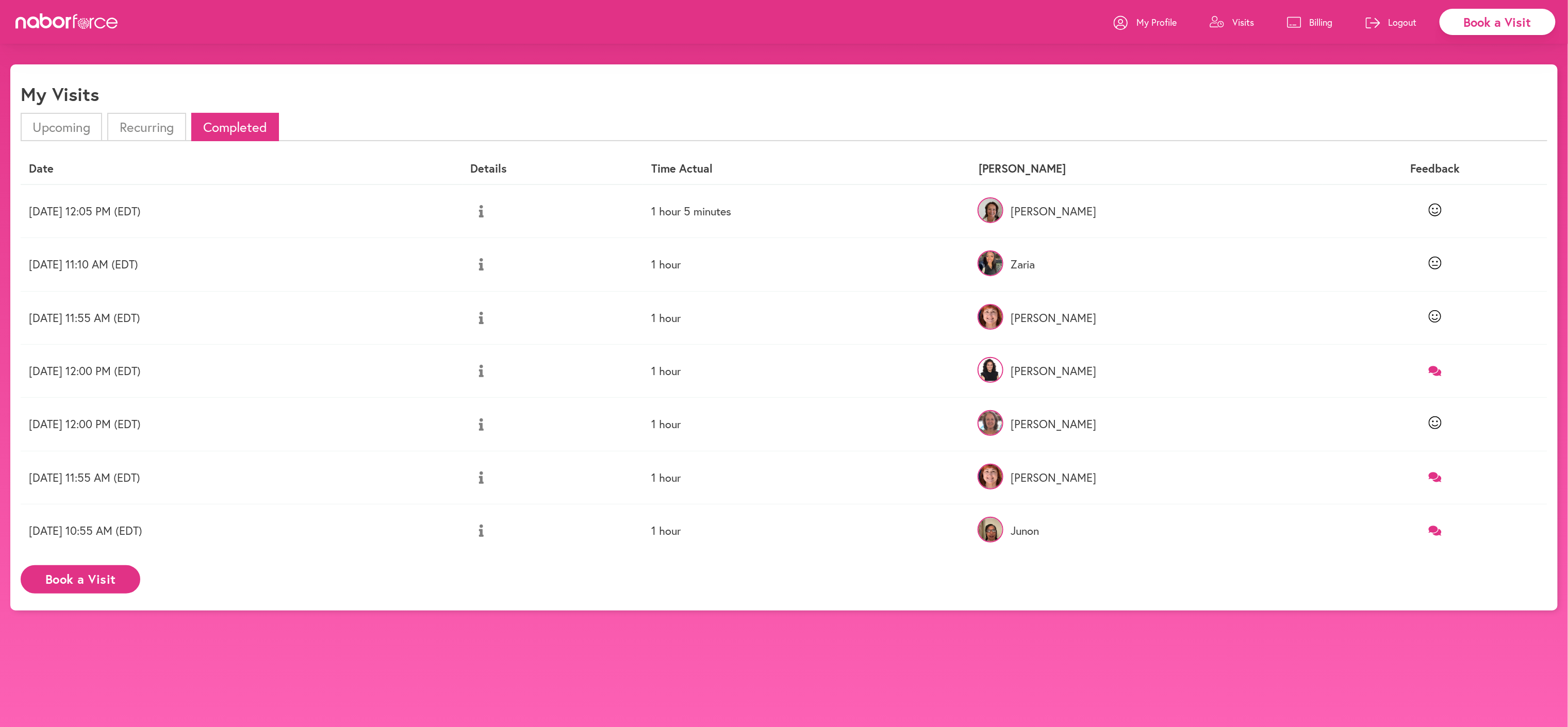
click at [1136, 28] on p "My Profile" at bounding box center [1156, 22] width 40 height 12
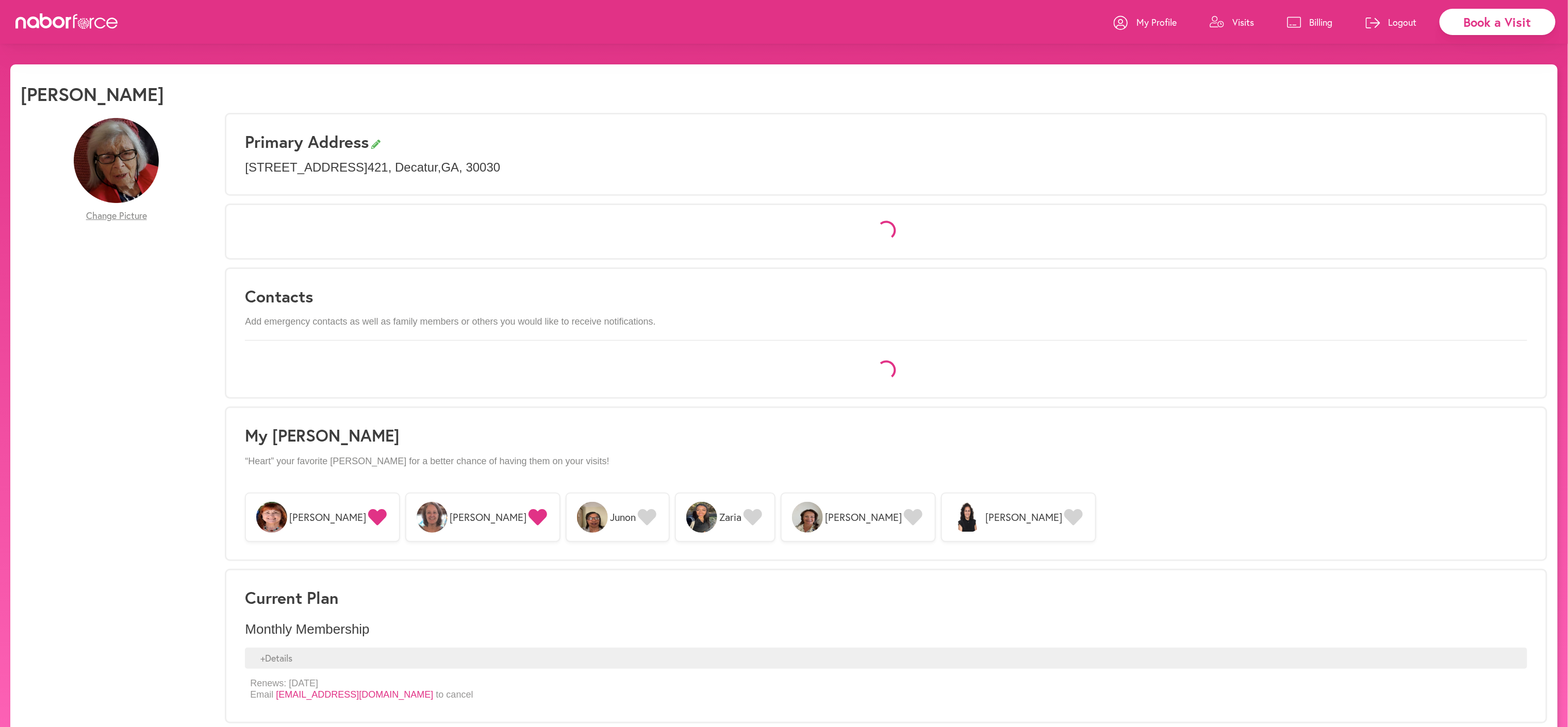
select select "*"
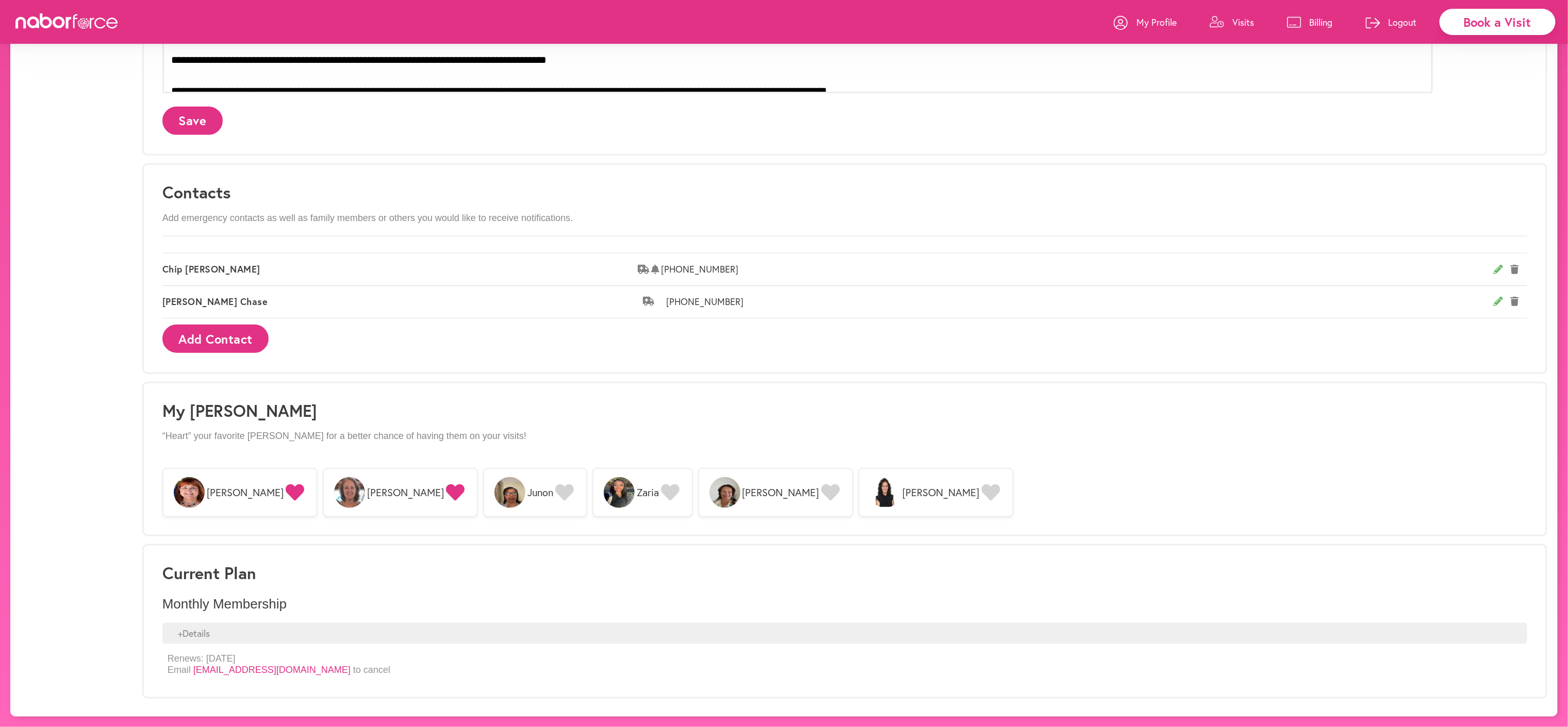
scroll to position [630, 0]
click at [740, 477] on img at bounding box center [724, 492] width 31 height 31
click at [304, 485] on icon at bounding box center [295, 492] width 19 height 16
click at [290, 623] on div "+ Details" at bounding box center [845, 634] width 1365 height 21
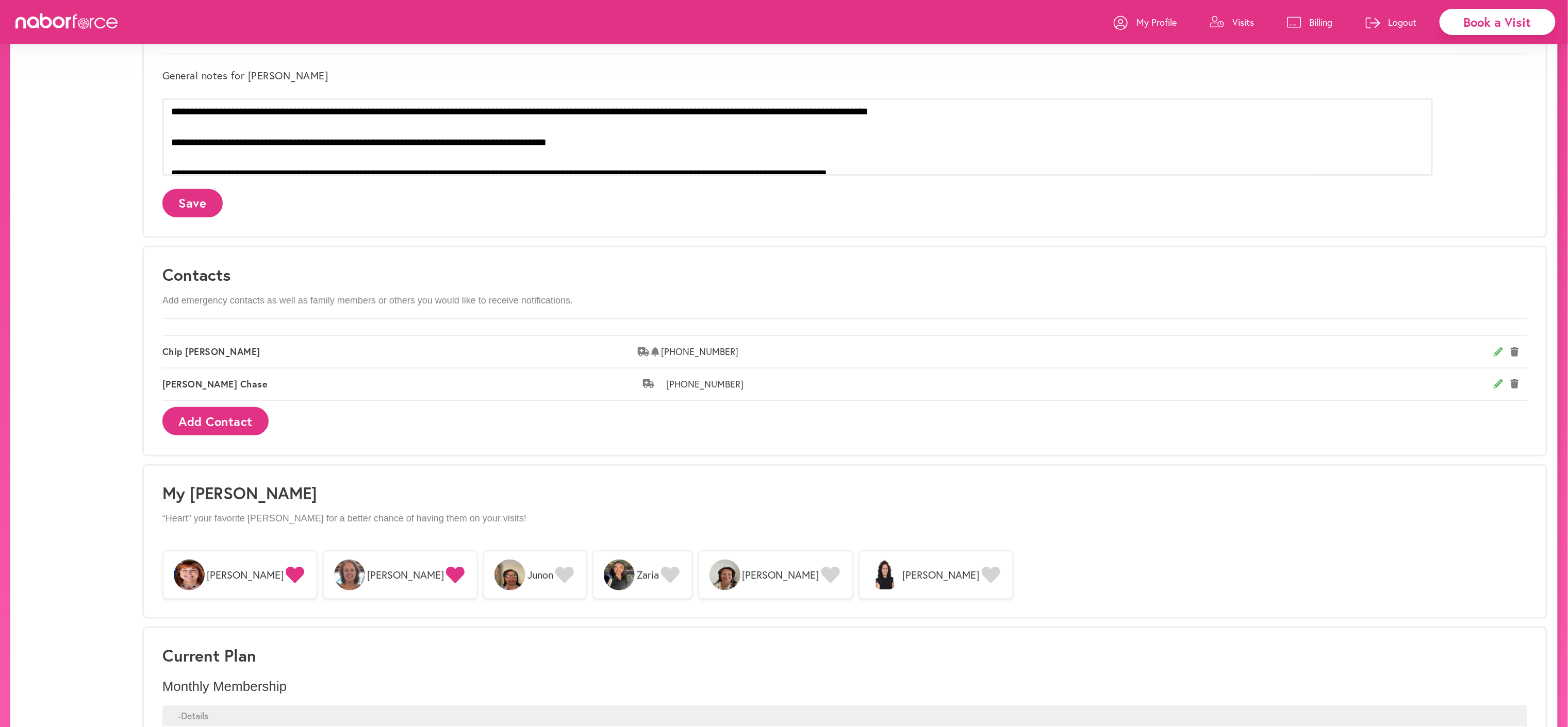
scroll to position [405, 0]
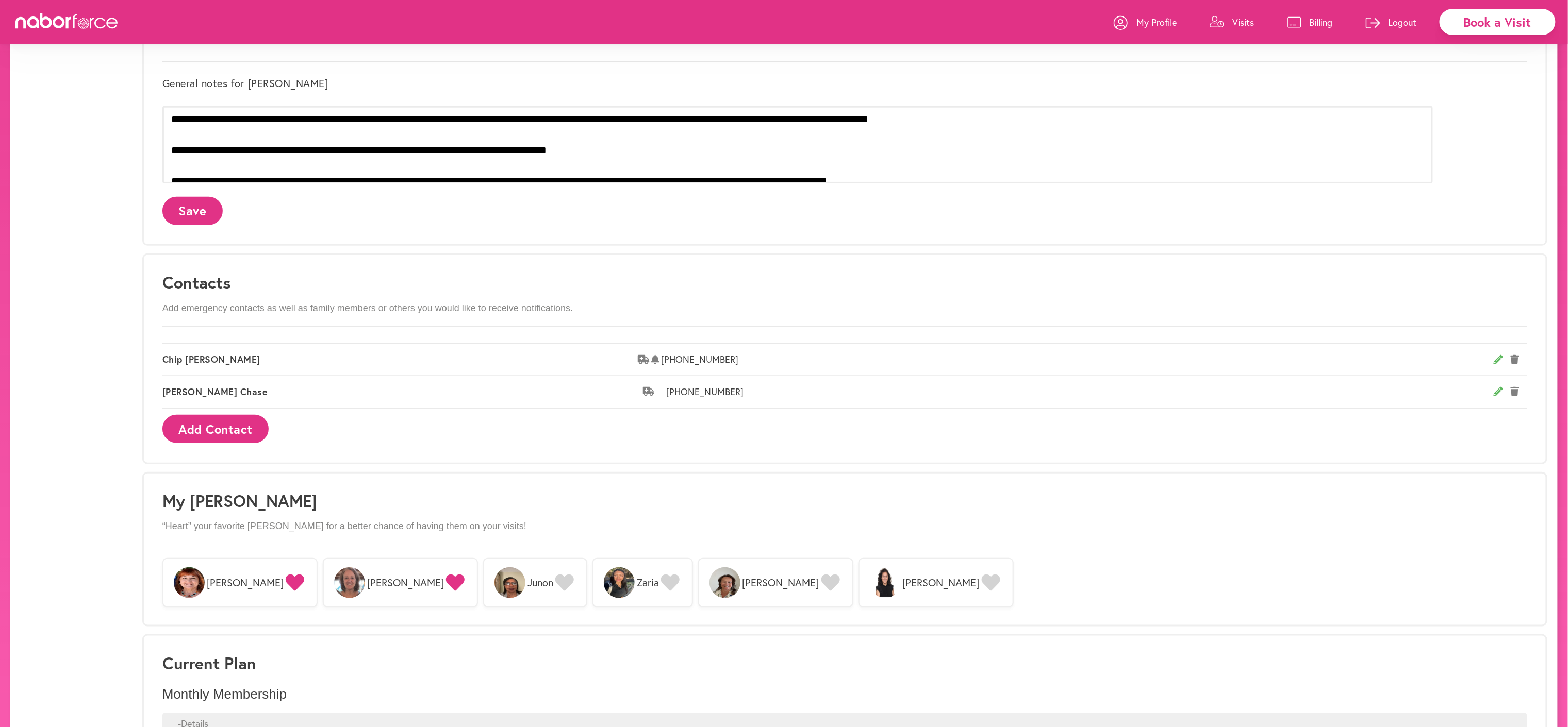
click at [1493, 365] on icon at bounding box center [1498, 360] width 9 height 9
select select "**********"
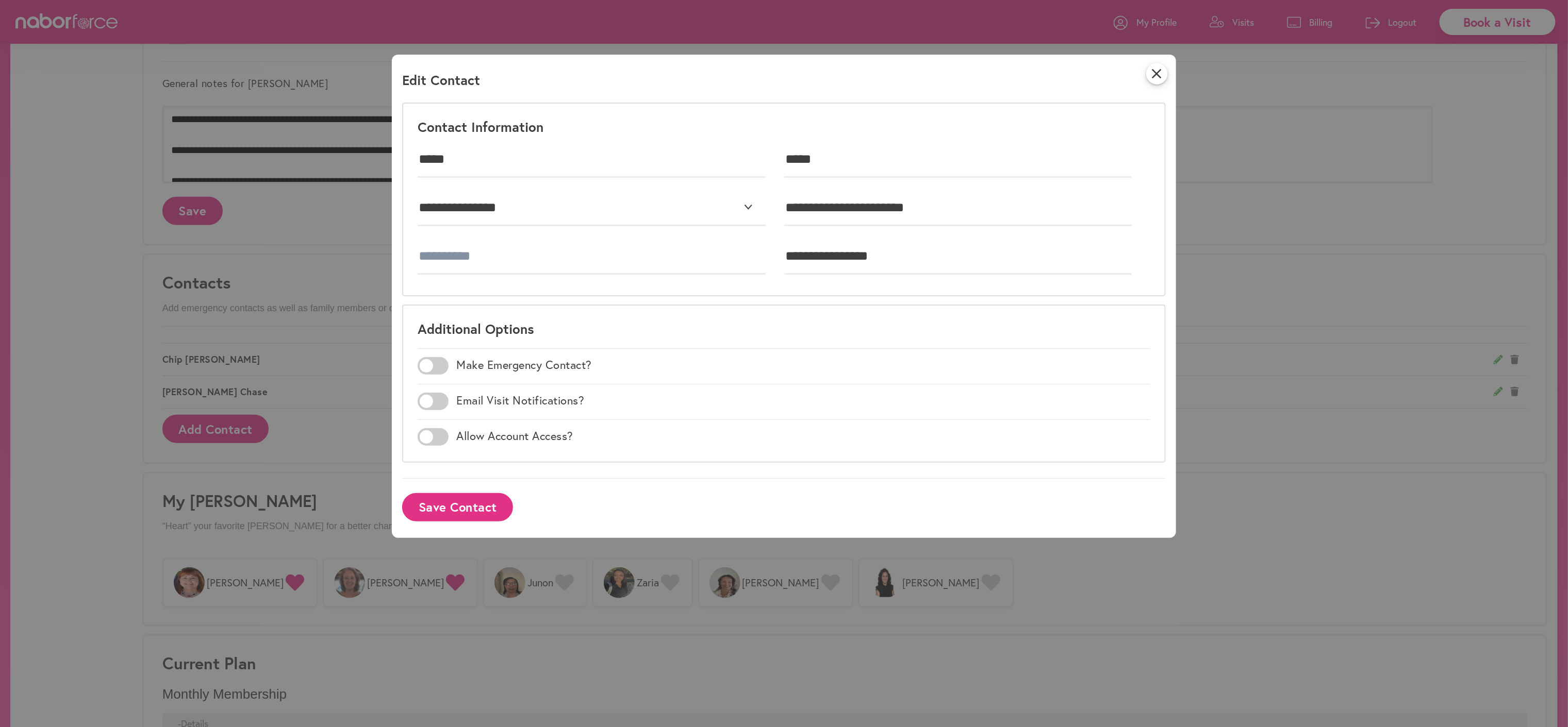
click at [439, 410] on span at bounding box center [433, 402] width 31 height 17
click at [1168, 74] on icon "close" at bounding box center [1156, 73] width 21 height 21
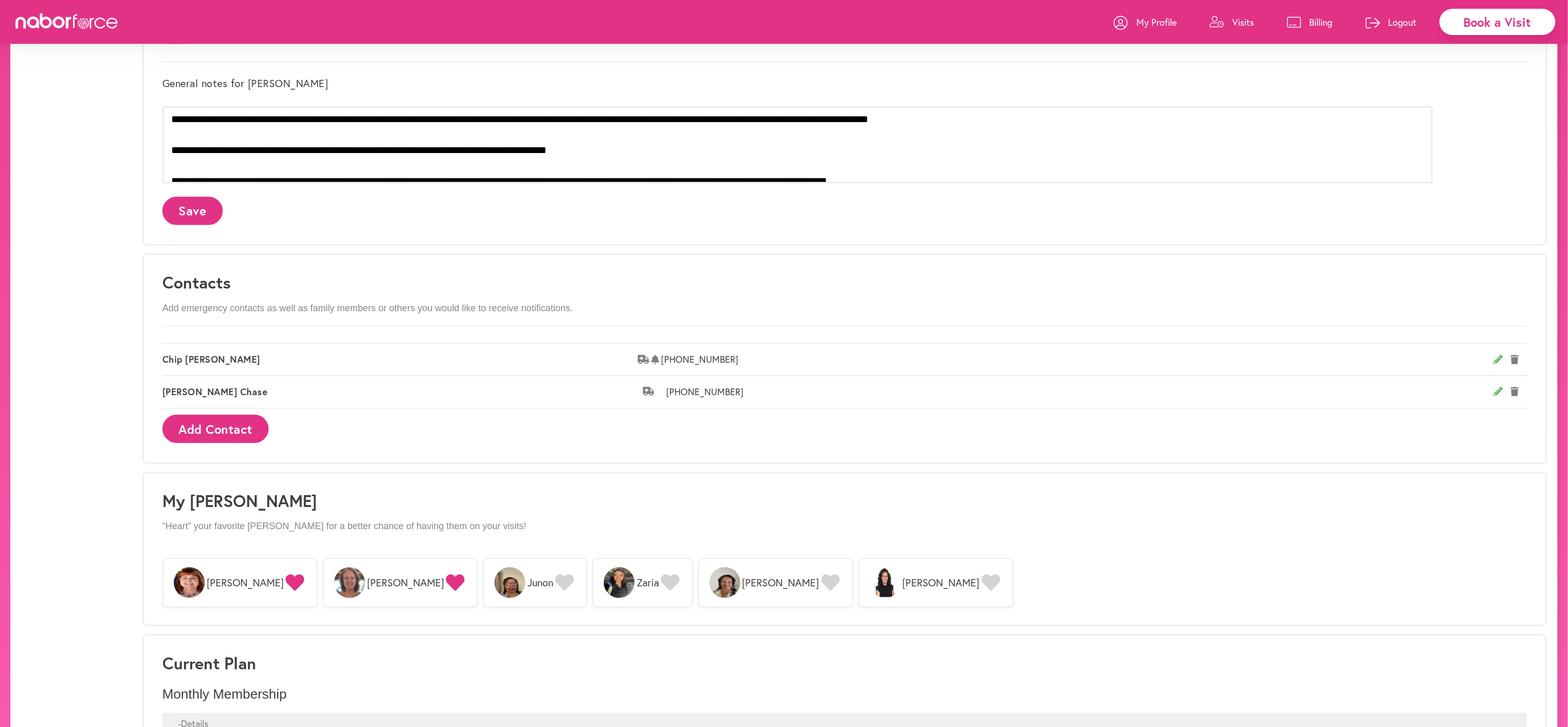
click at [1493, 365] on icon at bounding box center [1498, 360] width 9 height 9
select select "**********"
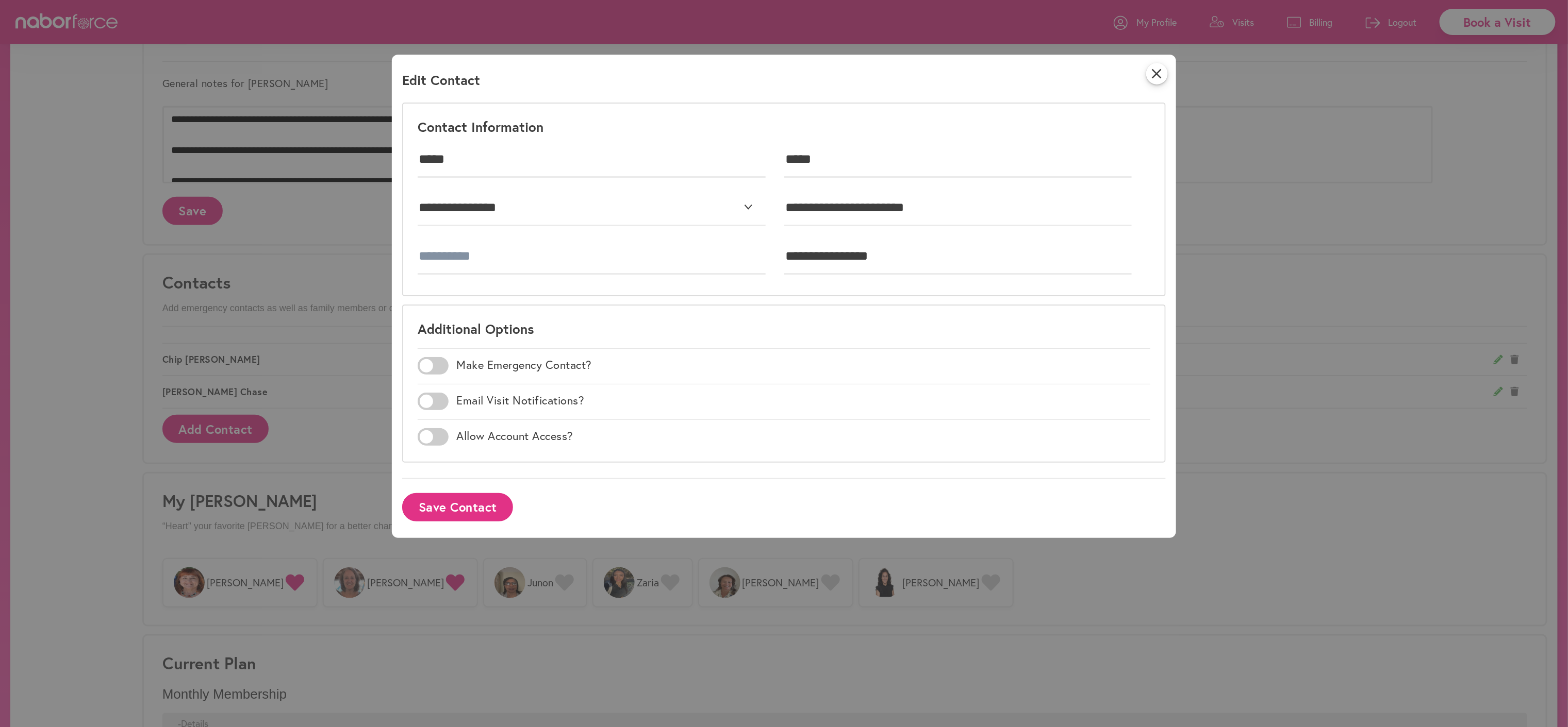
click at [433, 410] on span at bounding box center [433, 402] width 31 height 17
click at [451, 521] on button "Save Contact" at bounding box center [457, 507] width 110 height 28
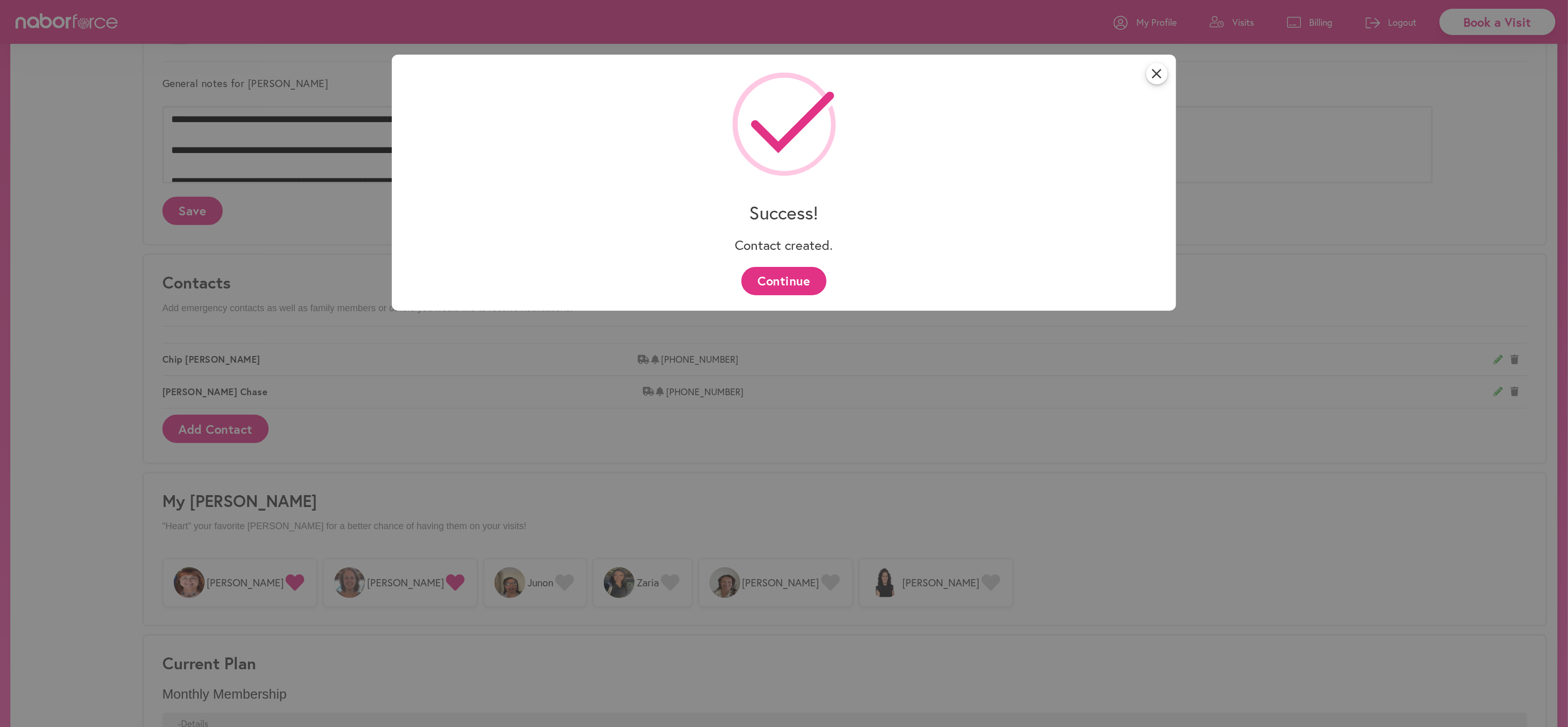
click at [790, 294] on button "Continue" at bounding box center [784, 281] width 85 height 28
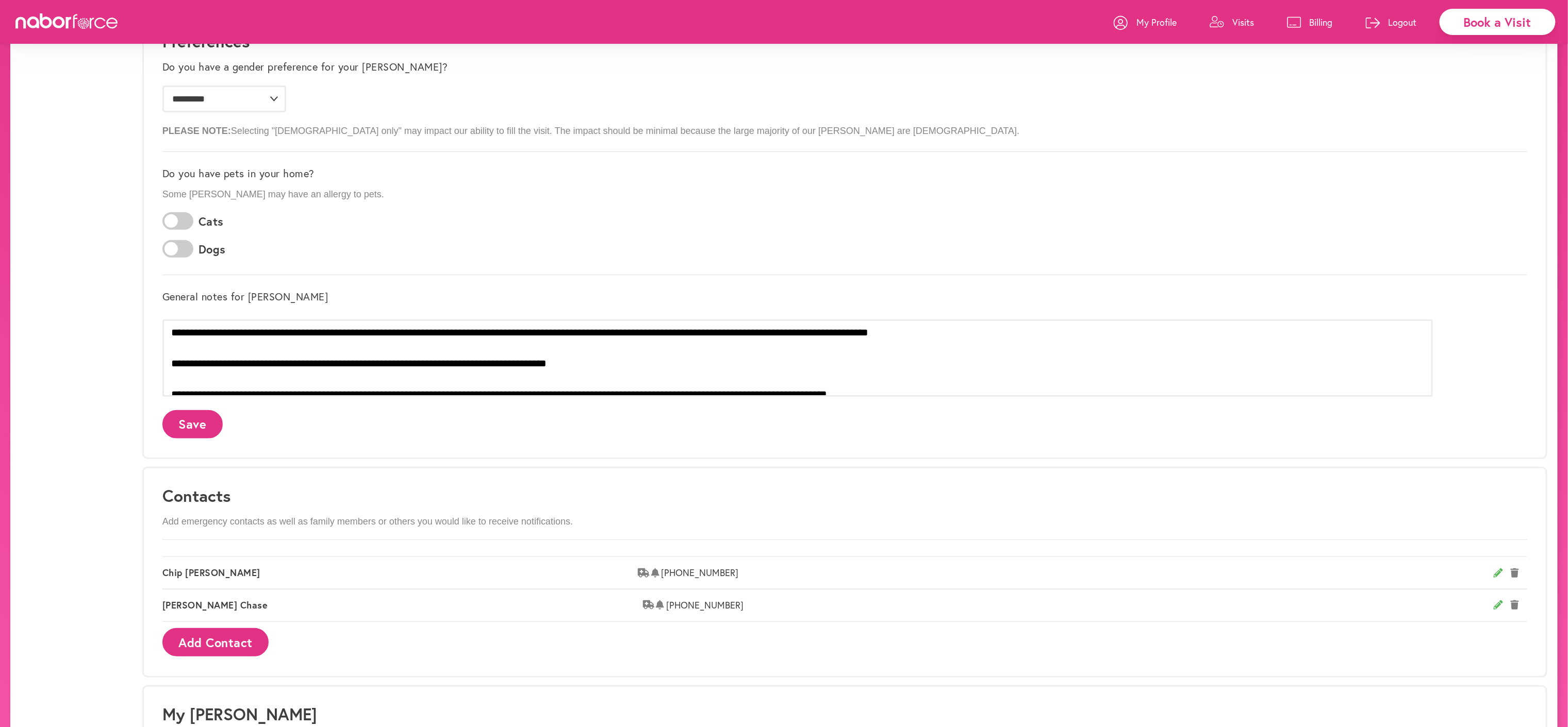
scroll to position [199, 0]
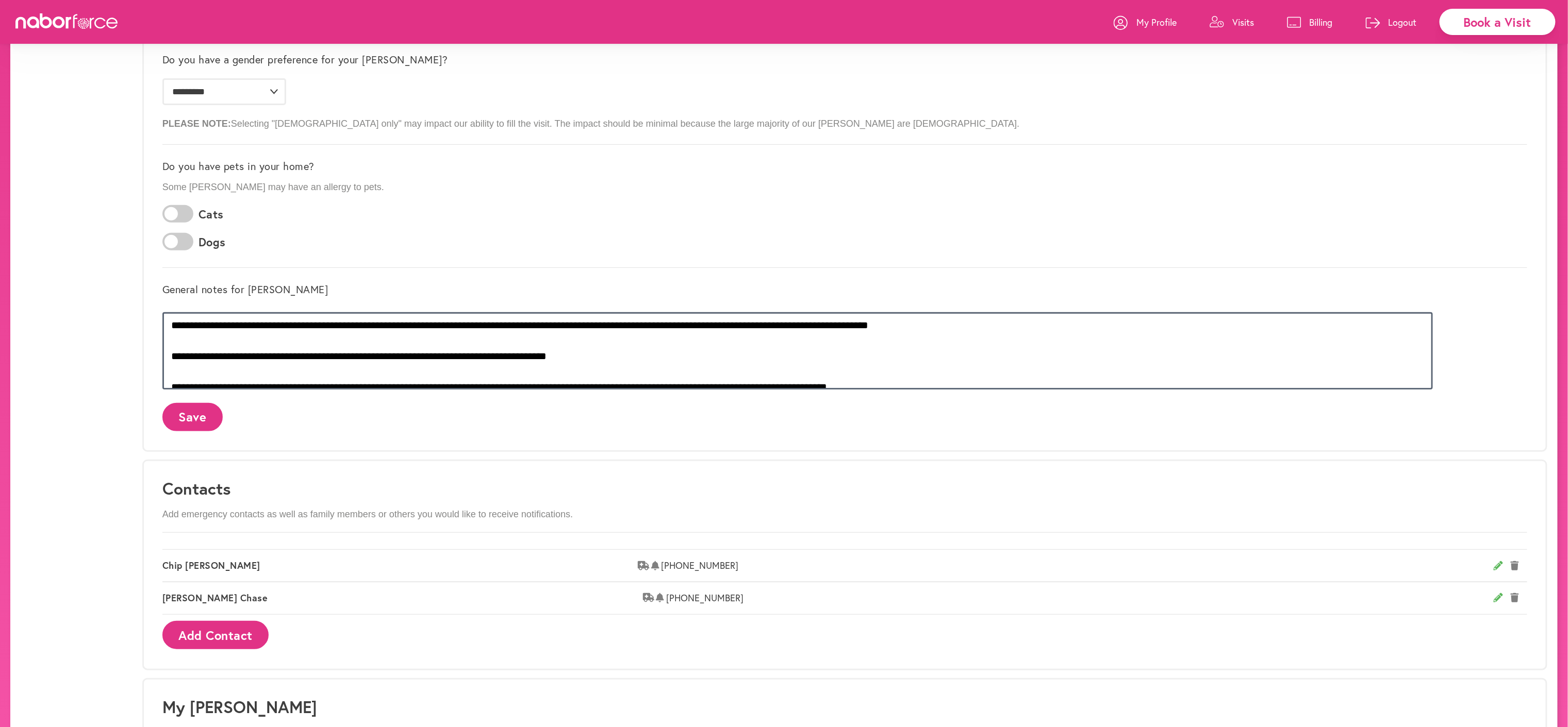
click at [673, 390] on textarea "**********" at bounding box center [797, 351] width 1270 height 77
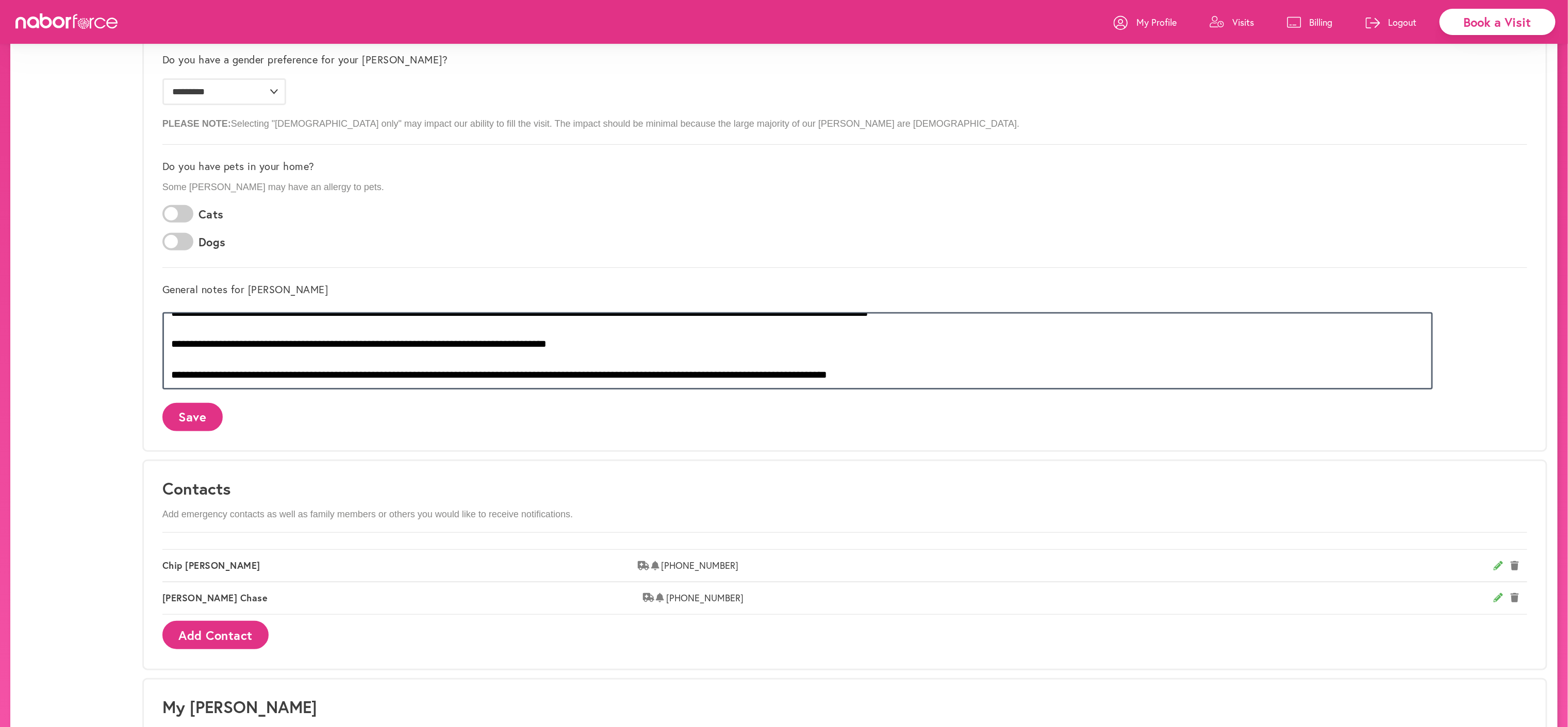
scroll to position [0, 0]
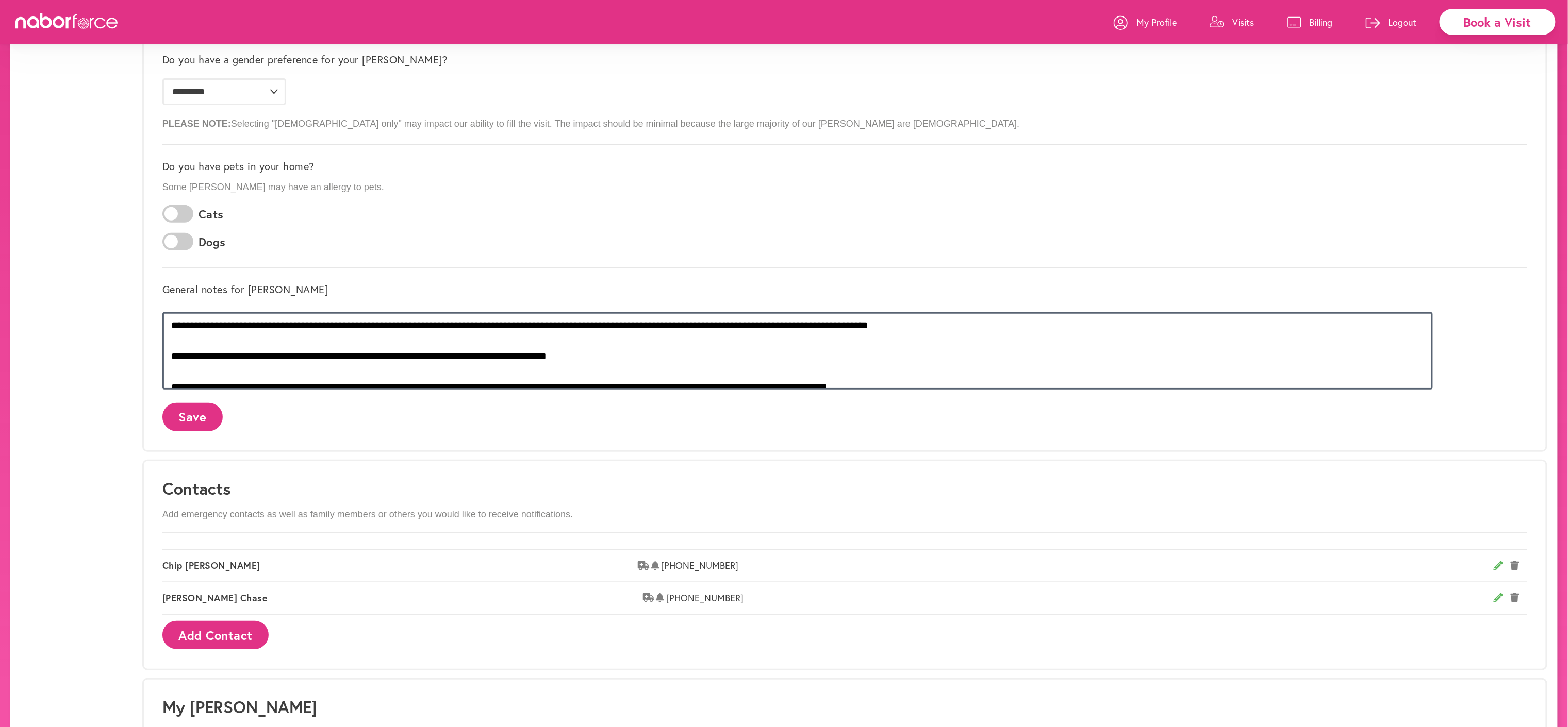
click at [385, 390] on textarea "**********" at bounding box center [797, 351] width 1270 height 77
click at [551, 390] on textarea at bounding box center [797, 351] width 1270 height 77
click at [552, 390] on textarea at bounding box center [797, 351] width 1270 height 77
click at [661, 390] on textarea at bounding box center [797, 351] width 1270 height 77
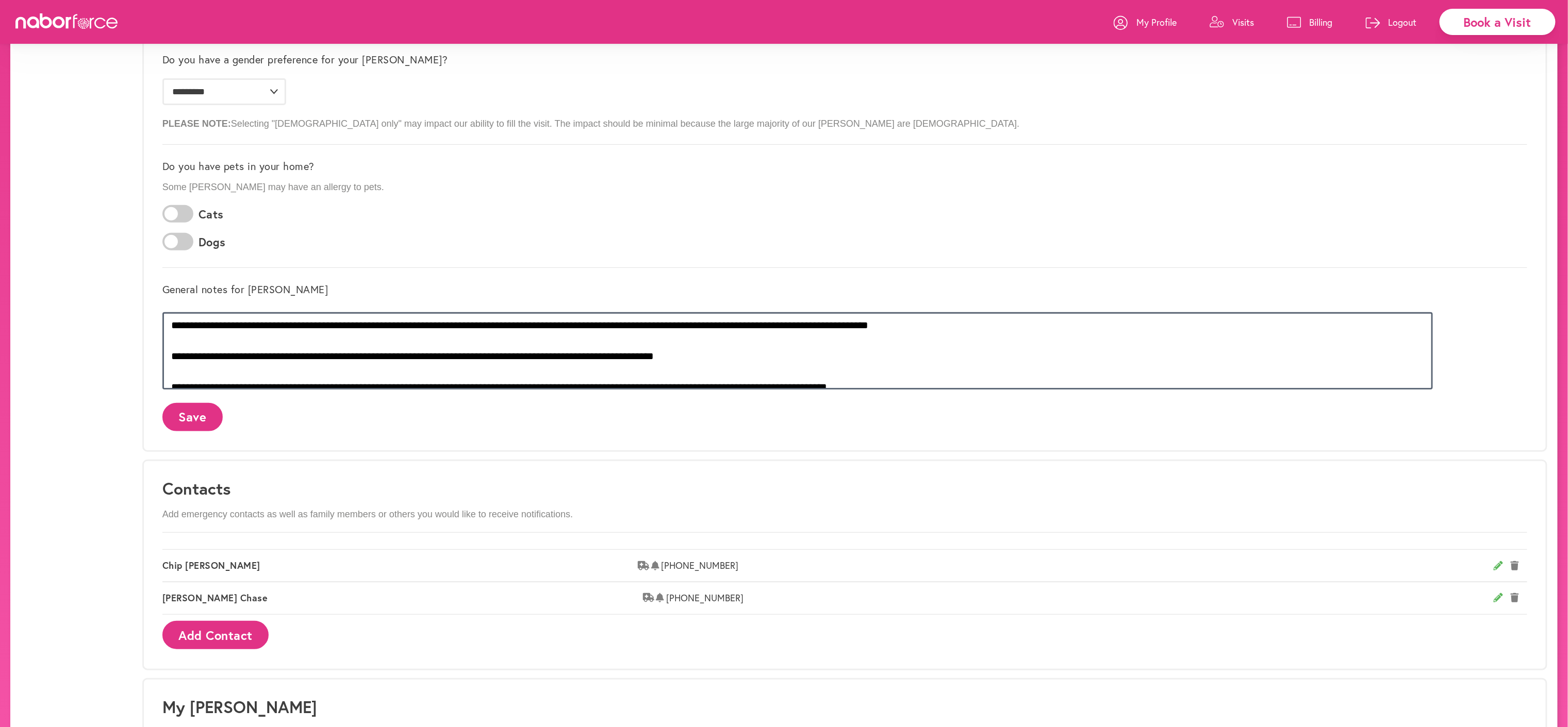
click at [661, 390] on textarea at bounding box center [797, 351] width 1270 height 77
click at [557, 390] on textarea at bounding box center [797, 351] width 1270 height 77
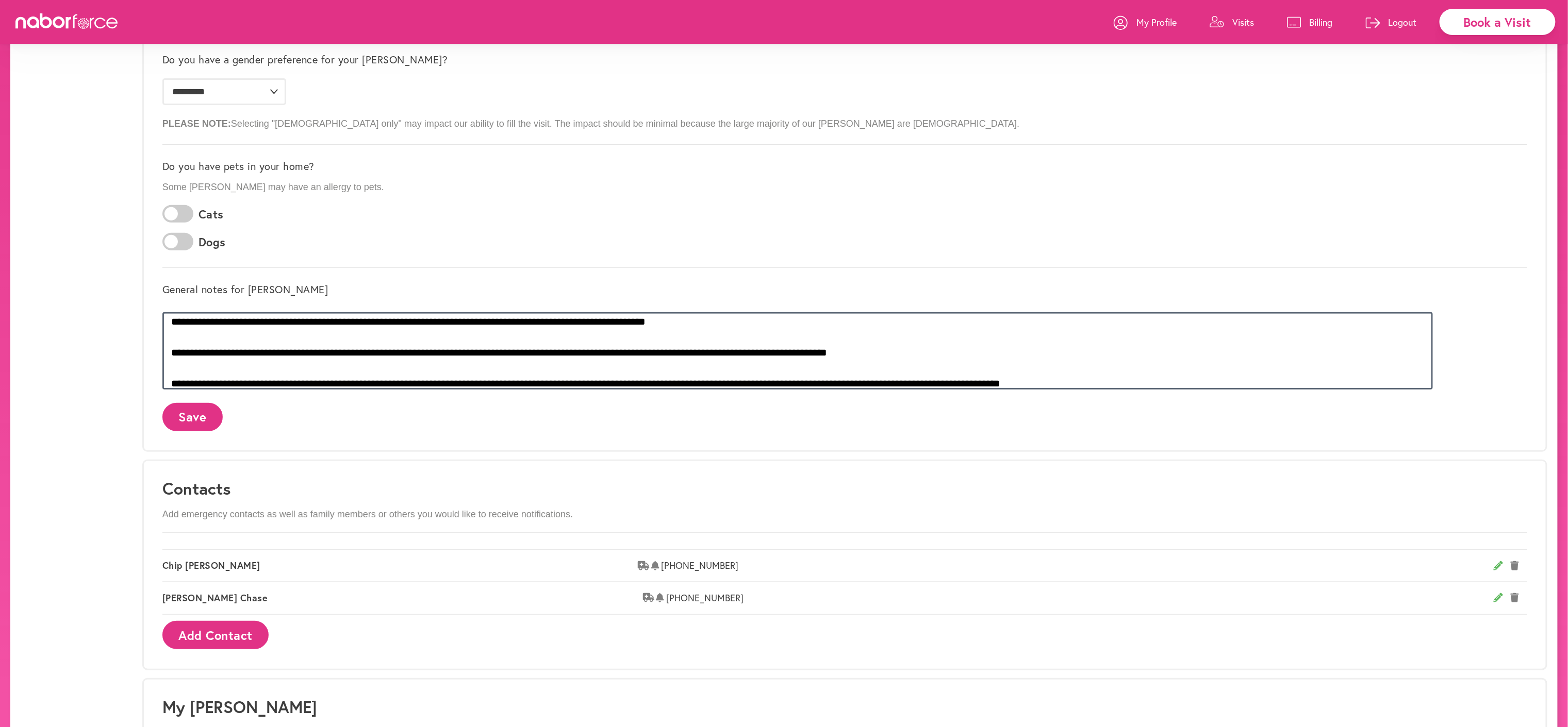
scroll to position [68, 0]
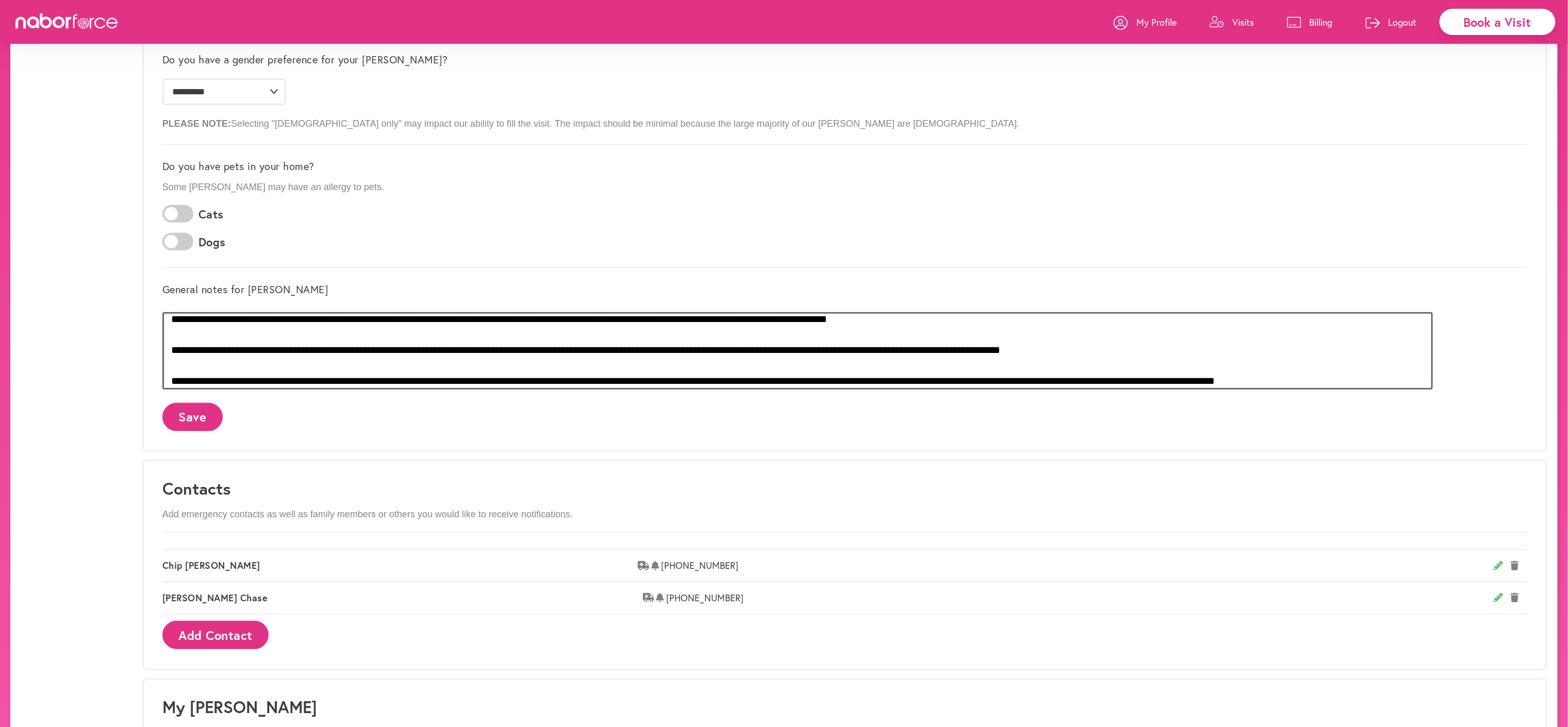
click at [610, 390] on textarea at bounding box center [797, 351] width 1270 height 77
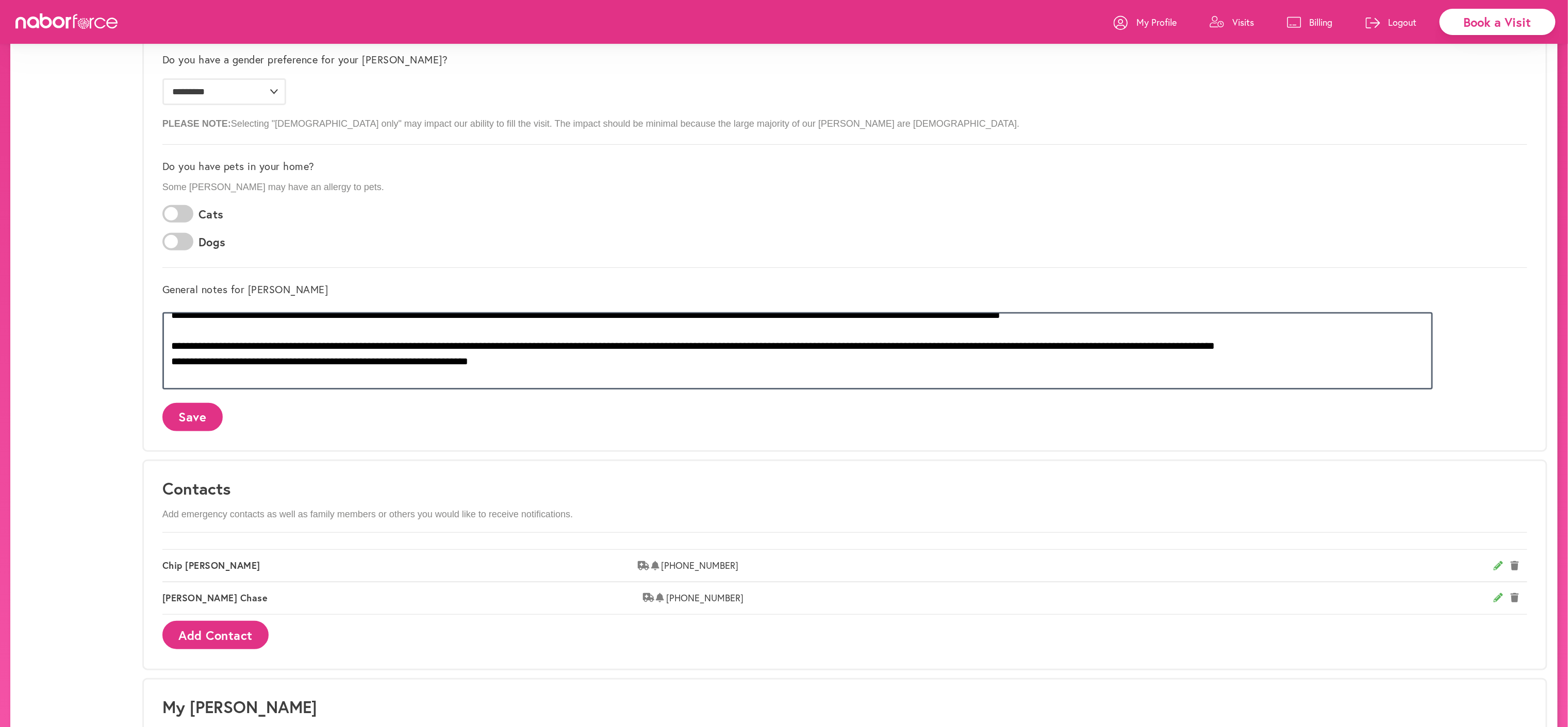
scroll to position [233, 0]
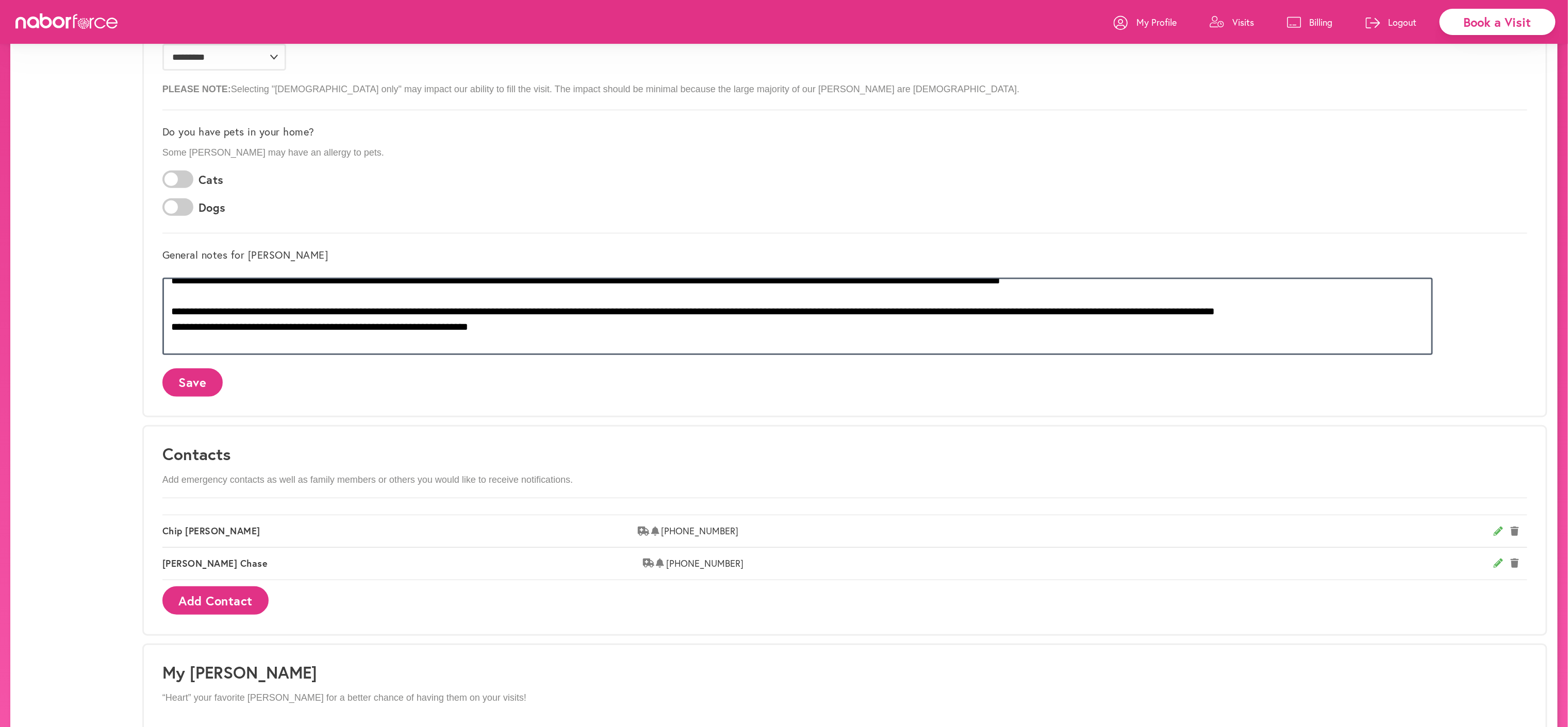
click at [617, 355] on textarea at bounding box center [797, 316] width 1270 height 77
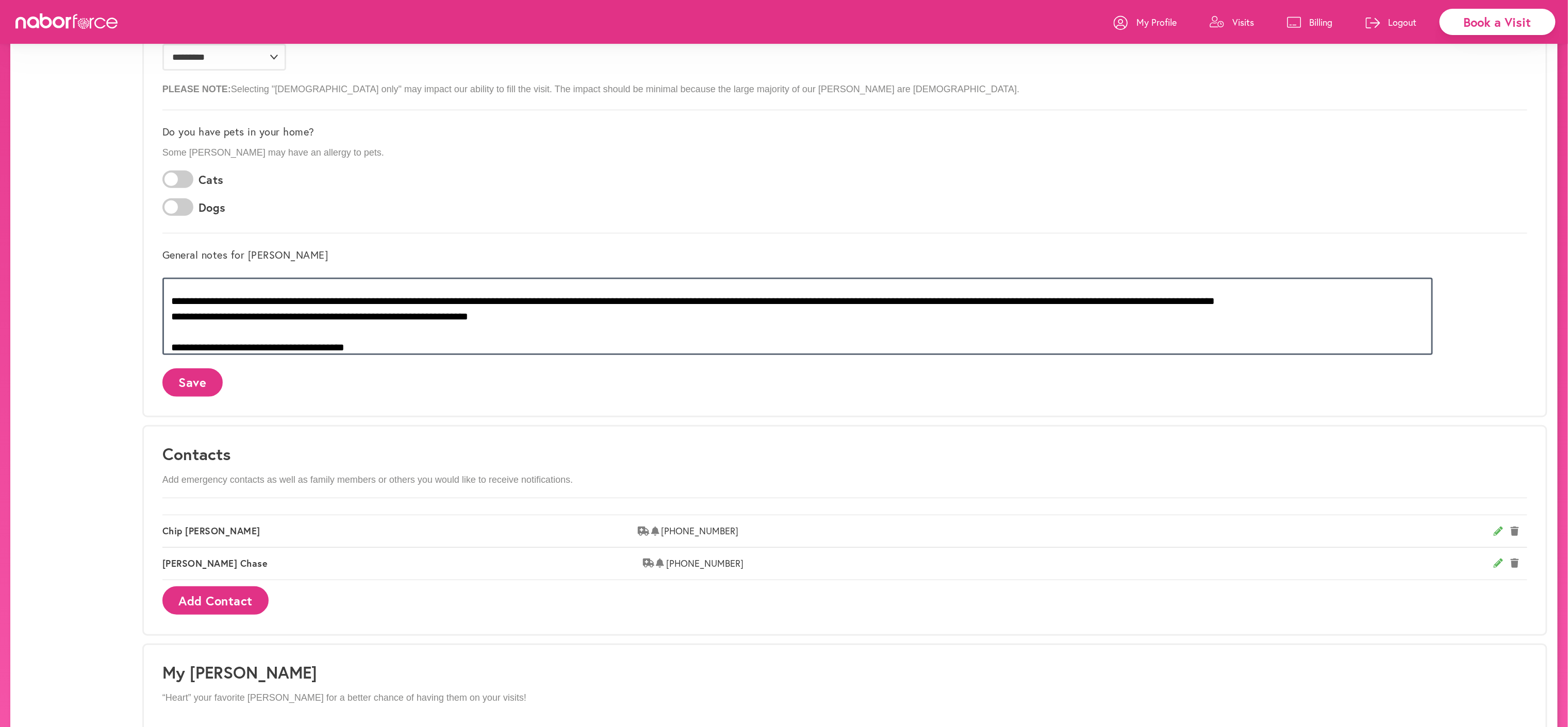
scroll to position [128, 0]
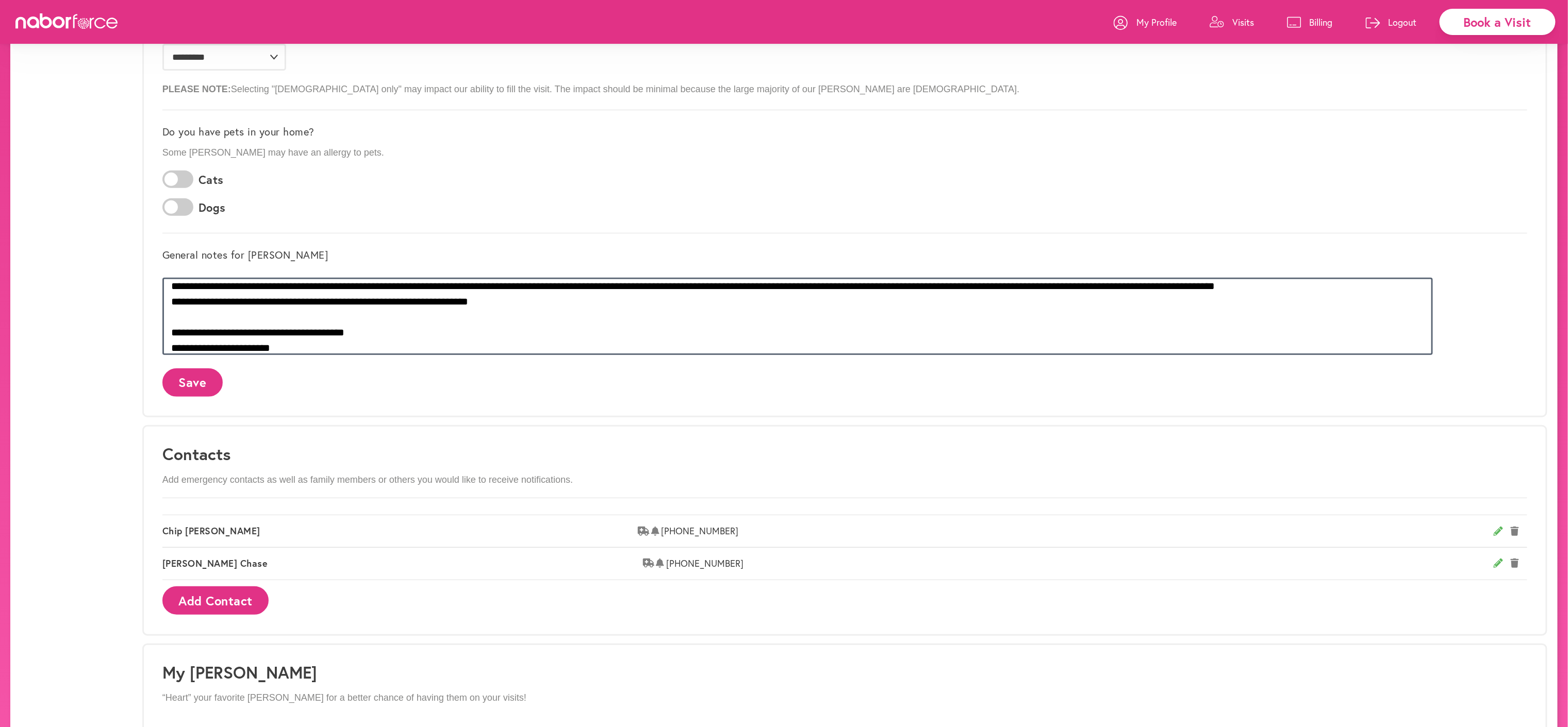
click at [423, 355] on textarea at bounding box center [797, 316] width 1270 height 77
click at [426, 355] on textarea at bounding box center [797, 316] width 1270 height 77
click at [431, 355] on textarea at bounding box center [797, 316] width 1270 height 77
type textarea "**********"
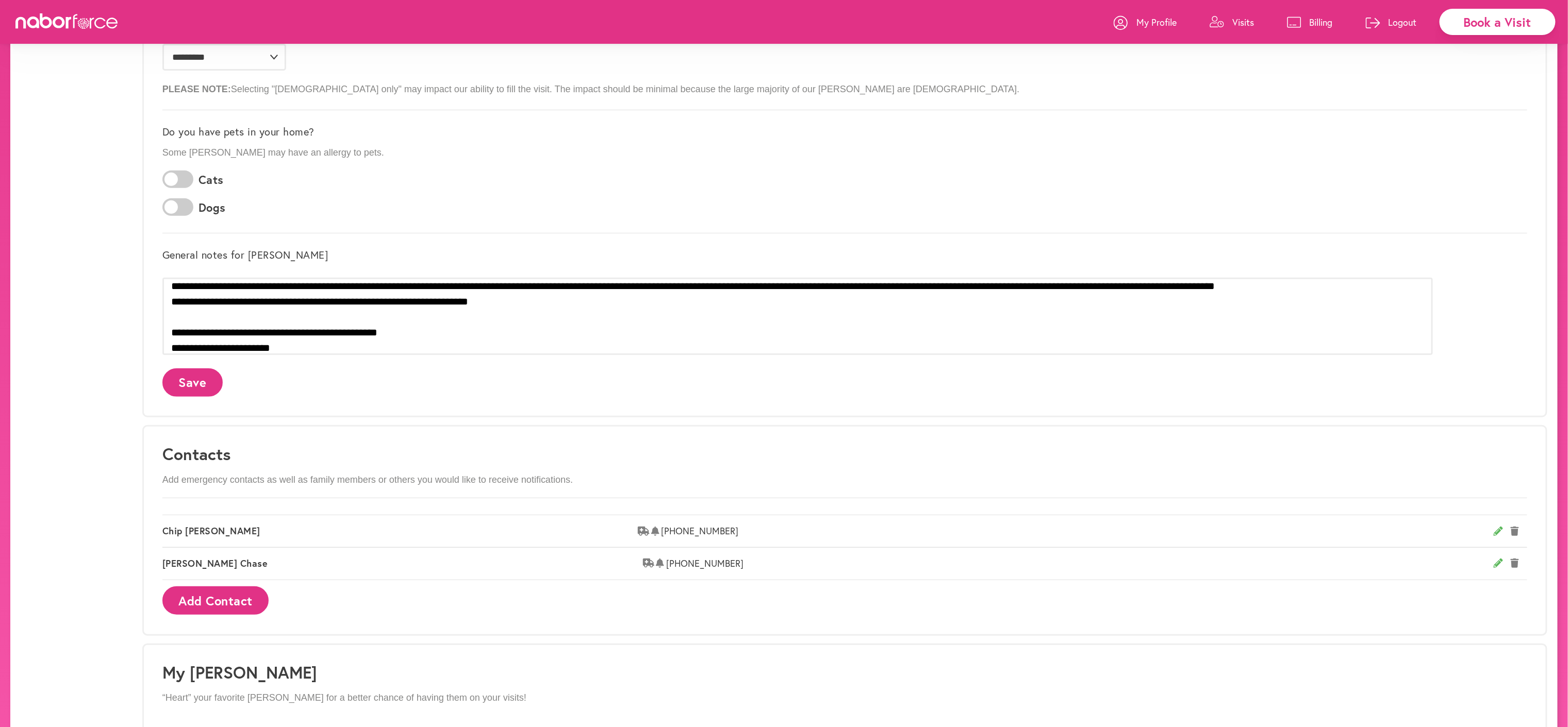
click at [223, 397] on button "Save" at bounding box center [193, 382] width 60 height 28
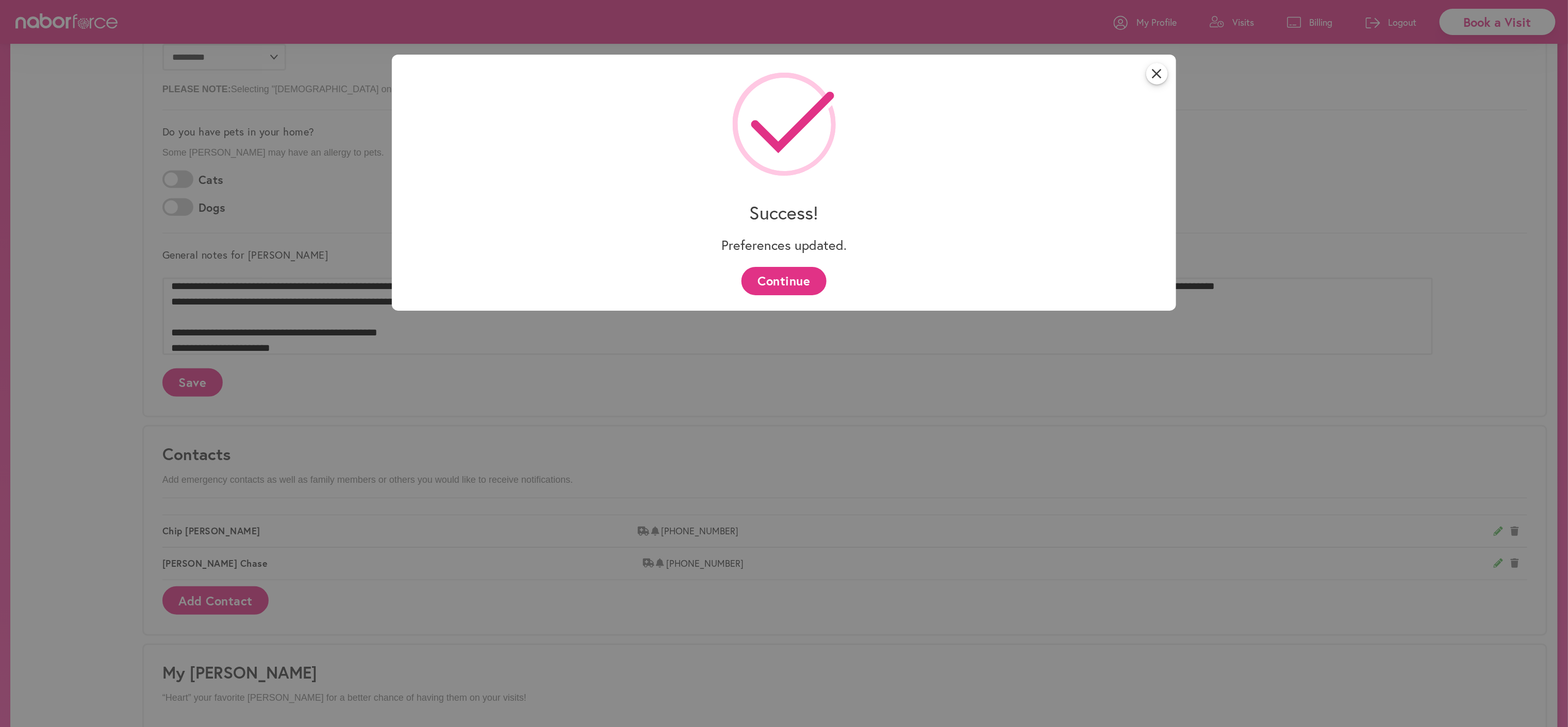
scroll to position [0, 0]
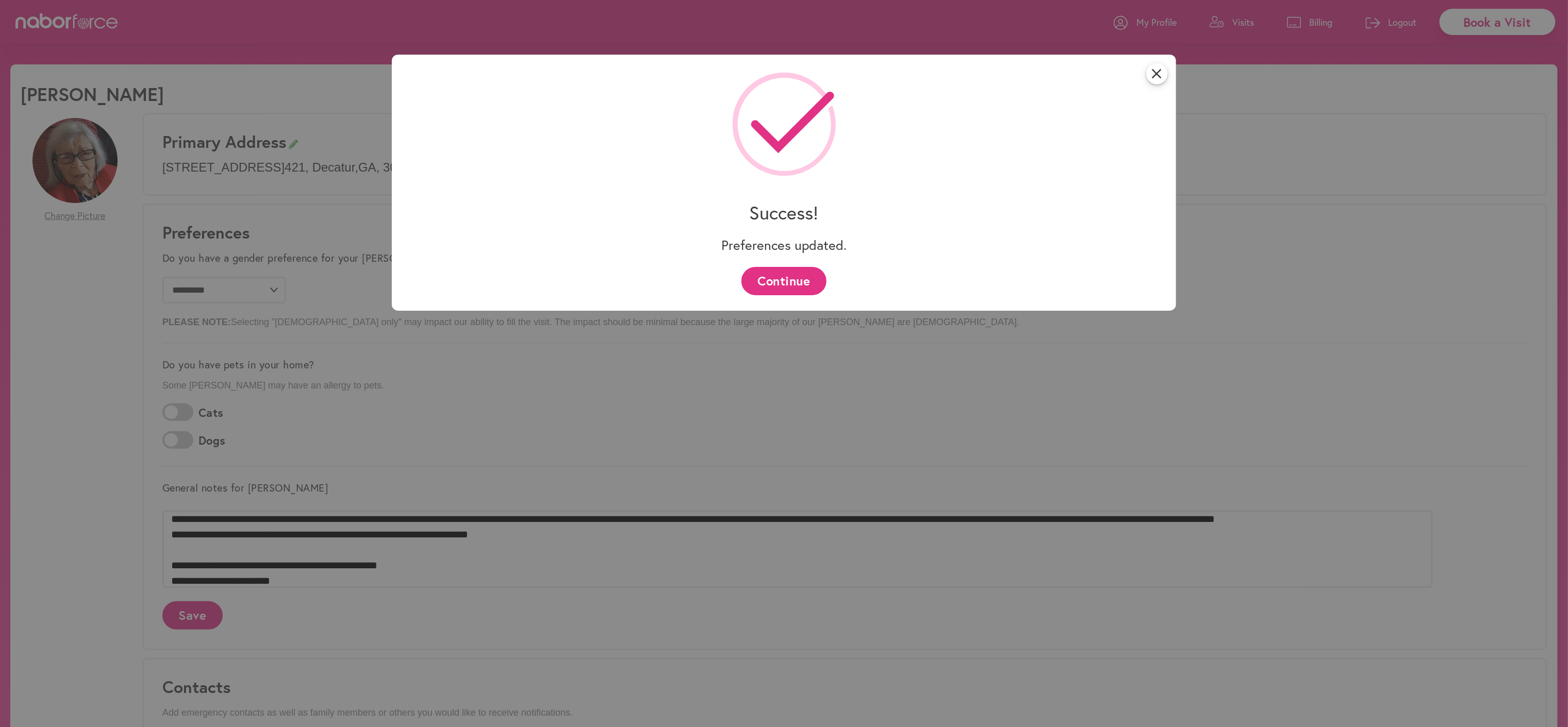
click at [790, 284] on button "Continue" at bounding box center [784, 281] width 85 height 28
